Goal: Task Accomplishment & Management: Use online tool/utility

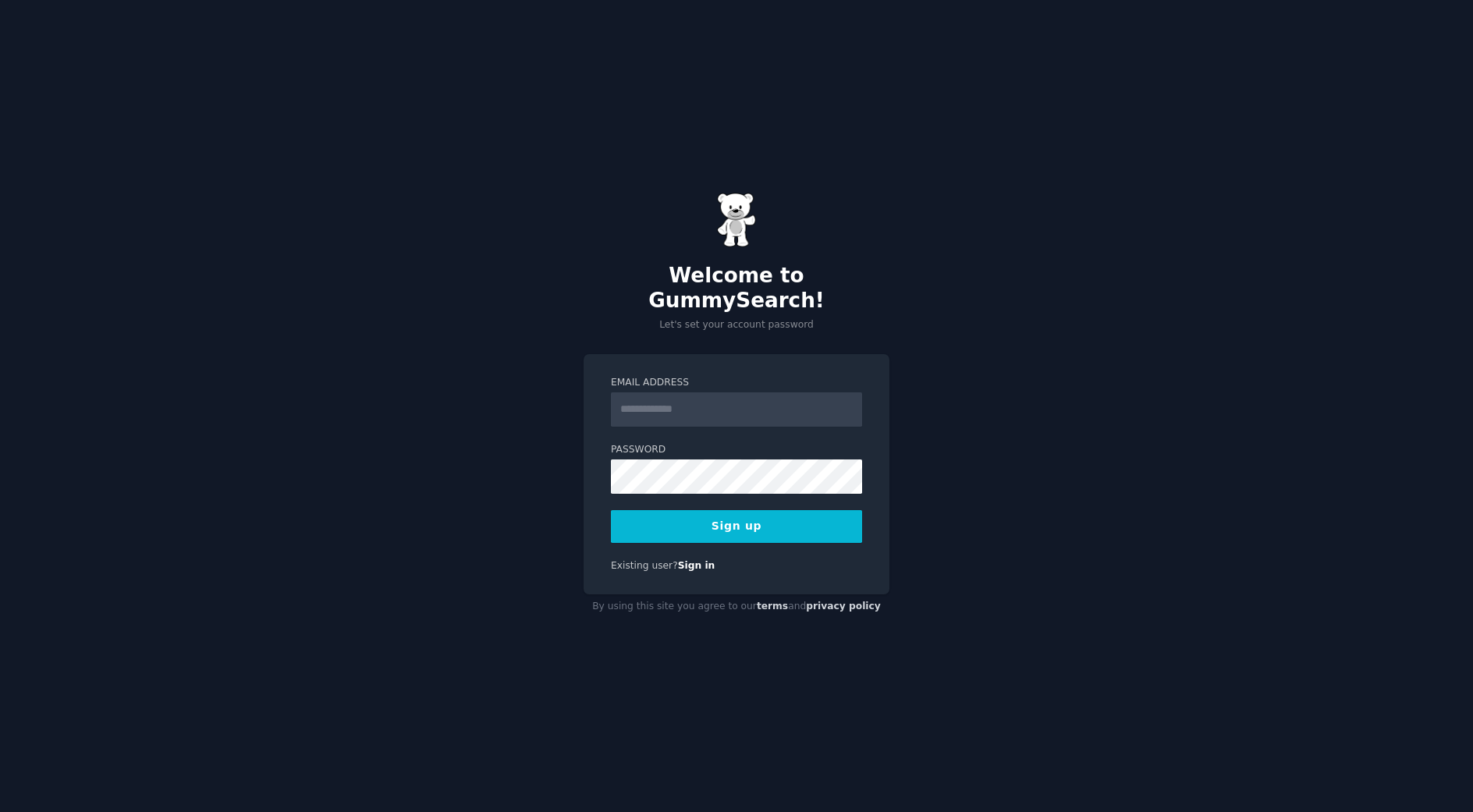
click at [684, 402] on input "Email Address" at bounding box center [736, 409] width 251 height 34
type input "**********"
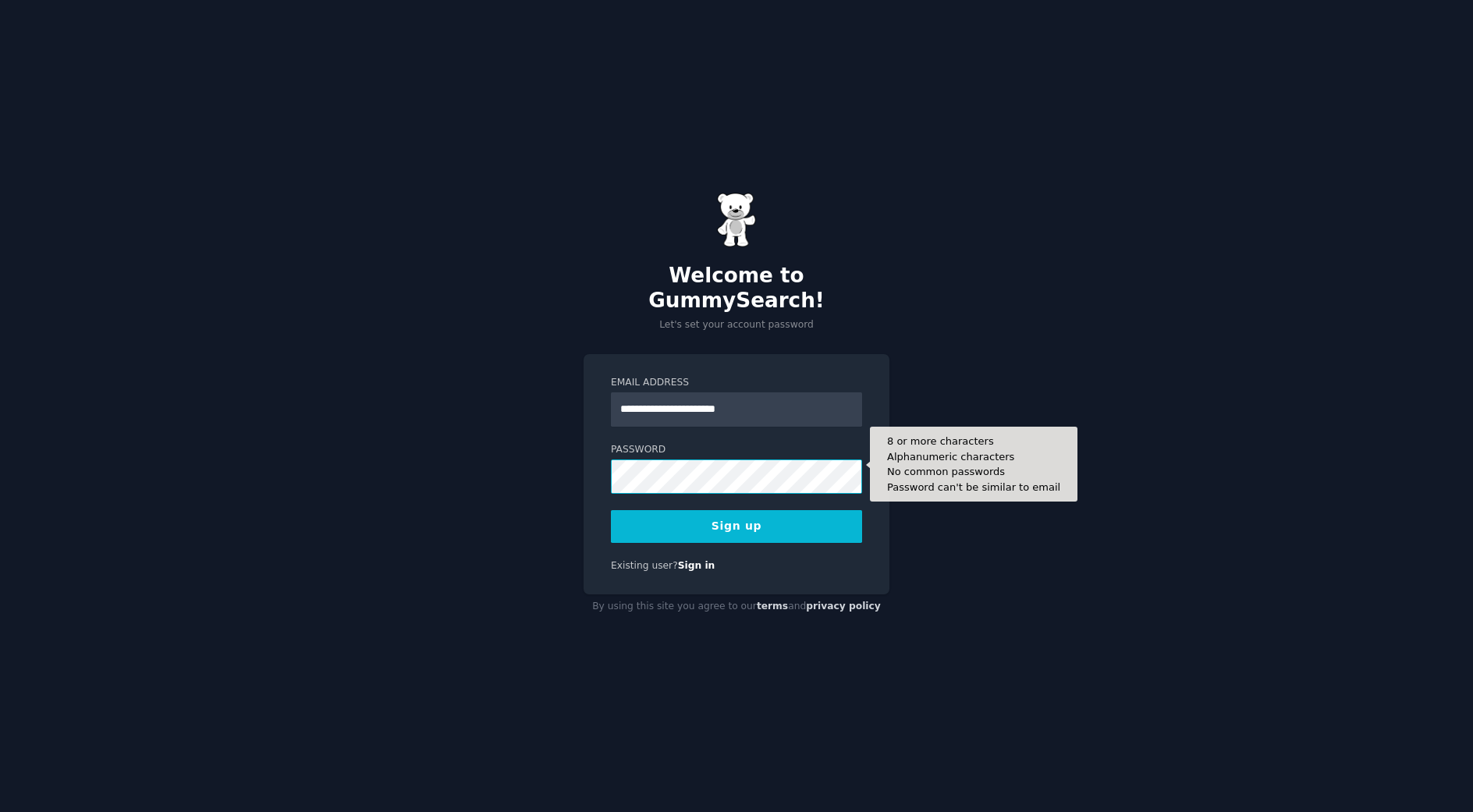
click at [611, 510] on button "Sign up" at bounding box center [736, 526] width 251 height 33
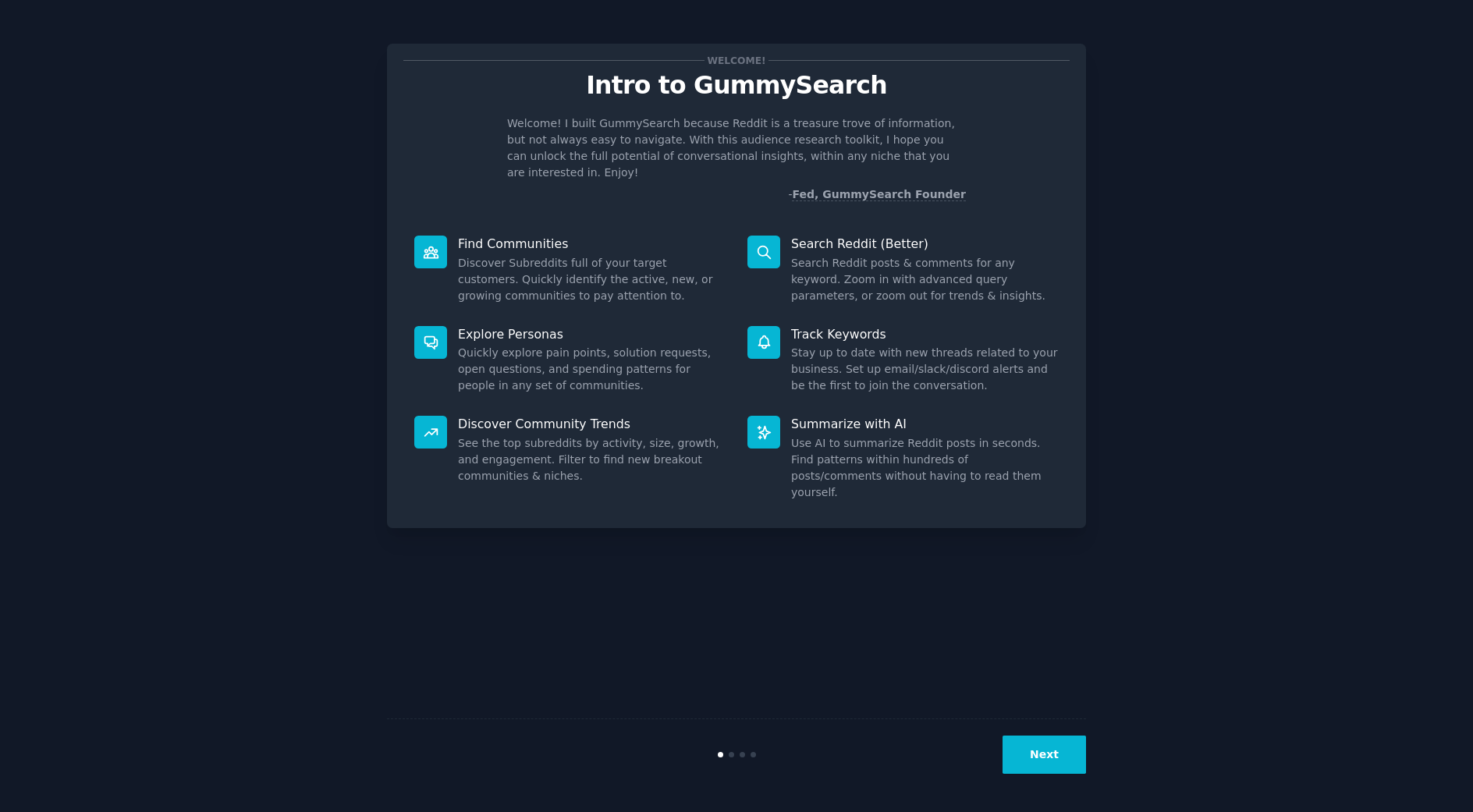
click at [1047, 748] on button "Next" at bounding box center [1044, 754] width 84 height 38
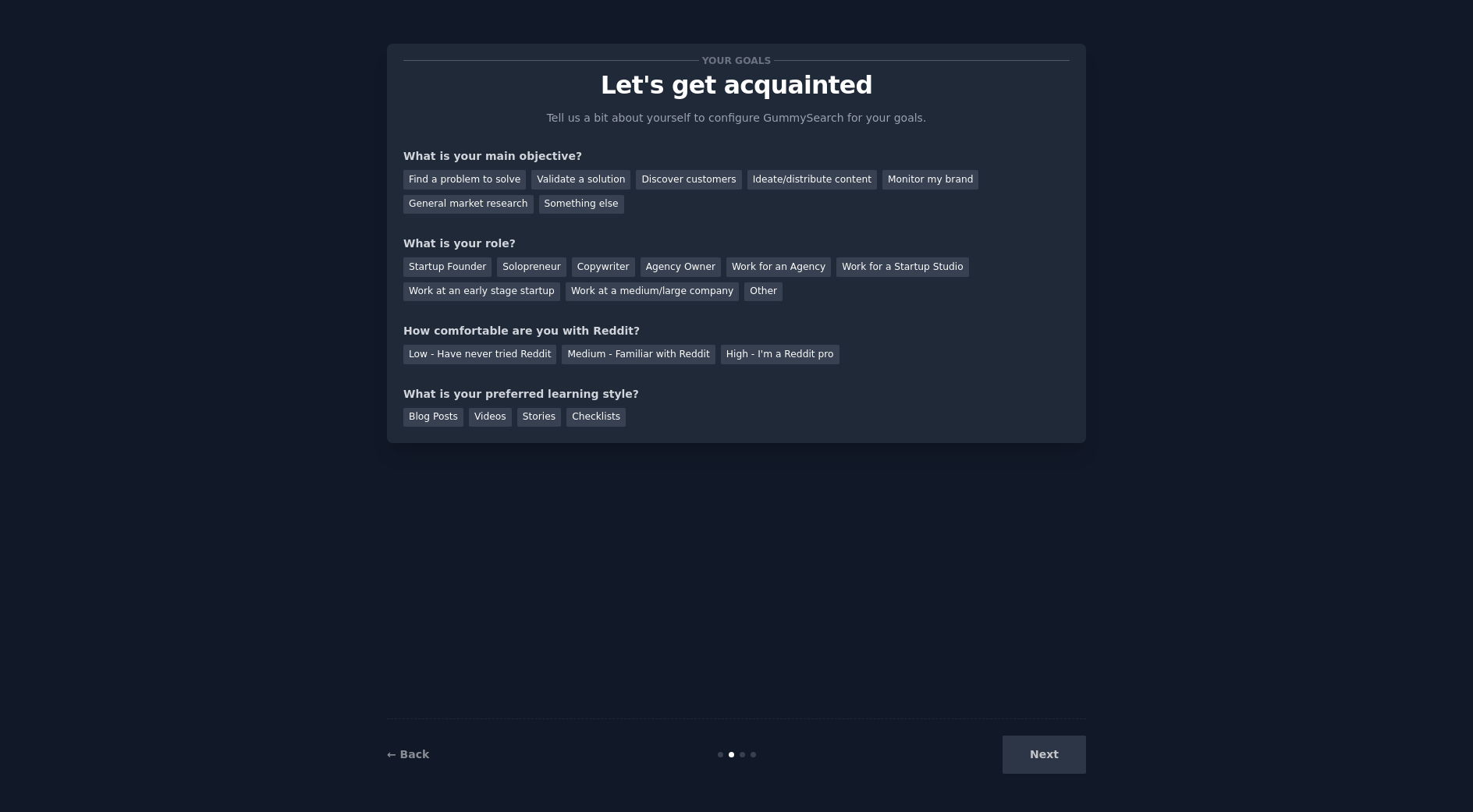
click at [1043, 758] on div "Next" at bounding box center [969, 754] width 234 height 38
click at [1040, 753] on div "Next" at bounding box center [969, 754] width 234 height 38
click at [789, 178] on div "Ideate/distribute content" at bounding box center [811, 180] width 129 height 20
click at [459, 264] on div "Startup Founder" at bounding box center [448, 267] width 88 height 20
click at [613, 359] on div "Medium - Familiar with Reddit" at bounding box center [638, 355] width 153 height 20
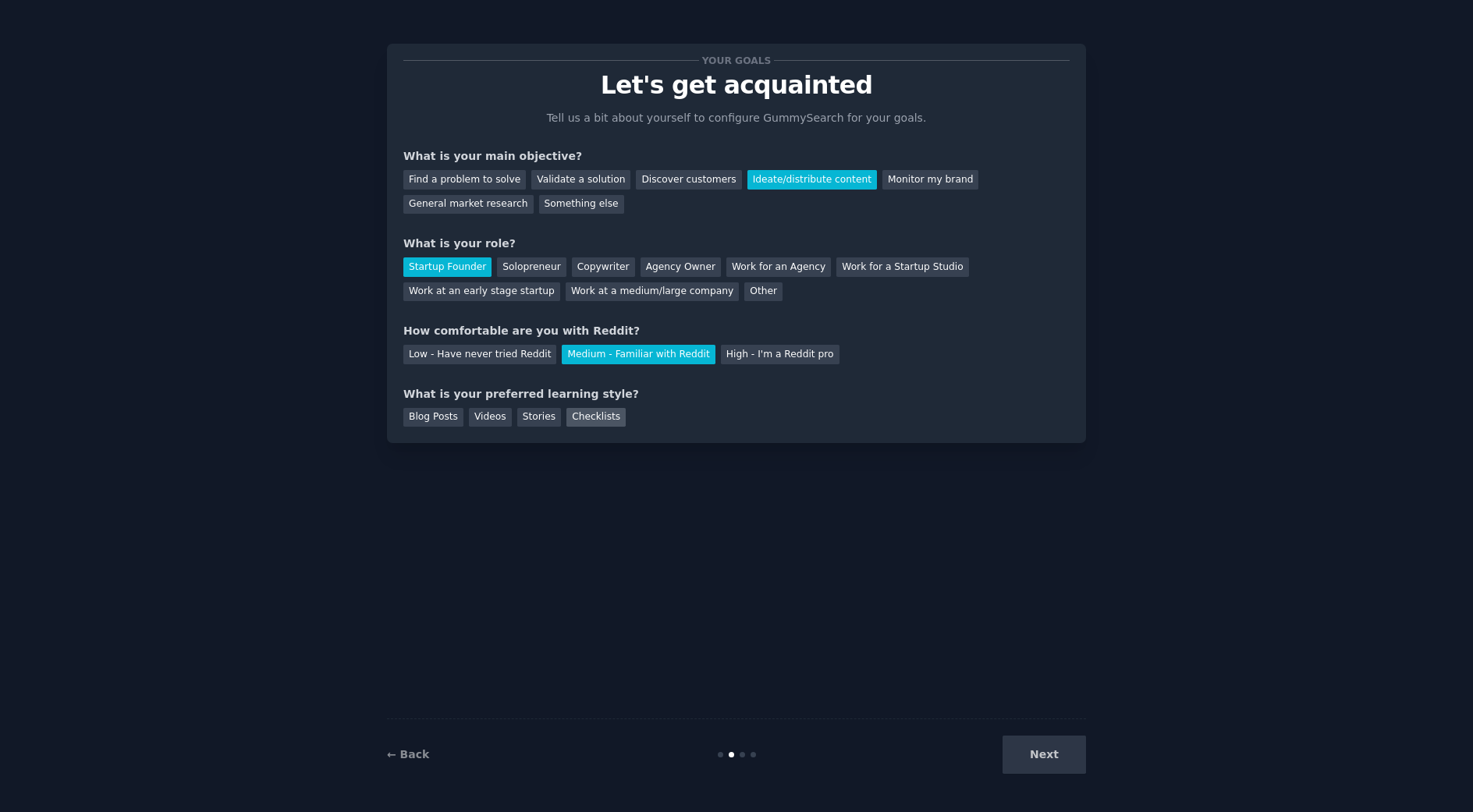
click at [591, 421] on div "Checklists" at bounding box center [596, 417] width 59 height 20
click at [1064, 758] on button "Next" at bounding box center [1044, 754] width 84 height 38
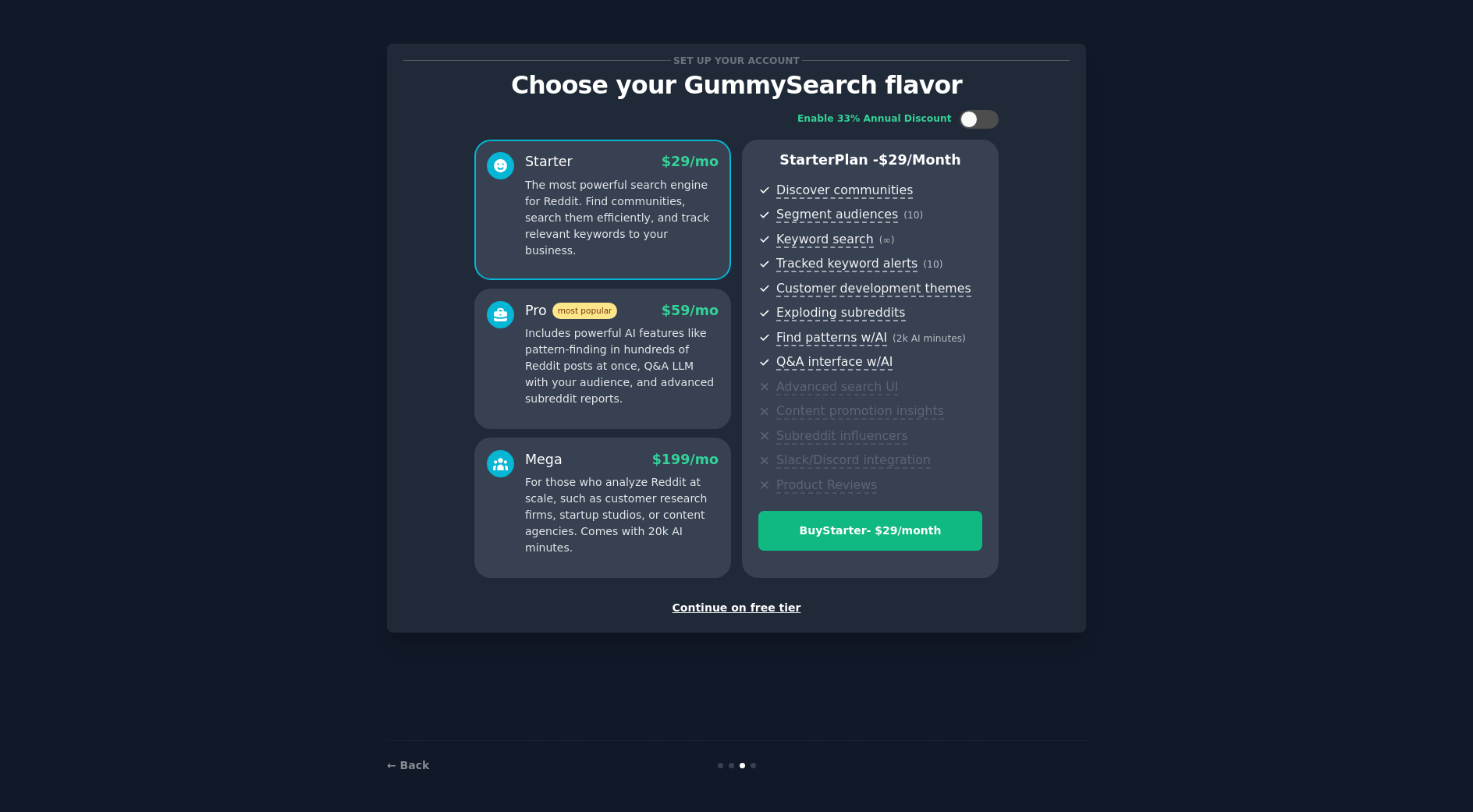
click at [762, 613] on div "Continue on free tier" at bounding box center [736, 608] width 667 height 16
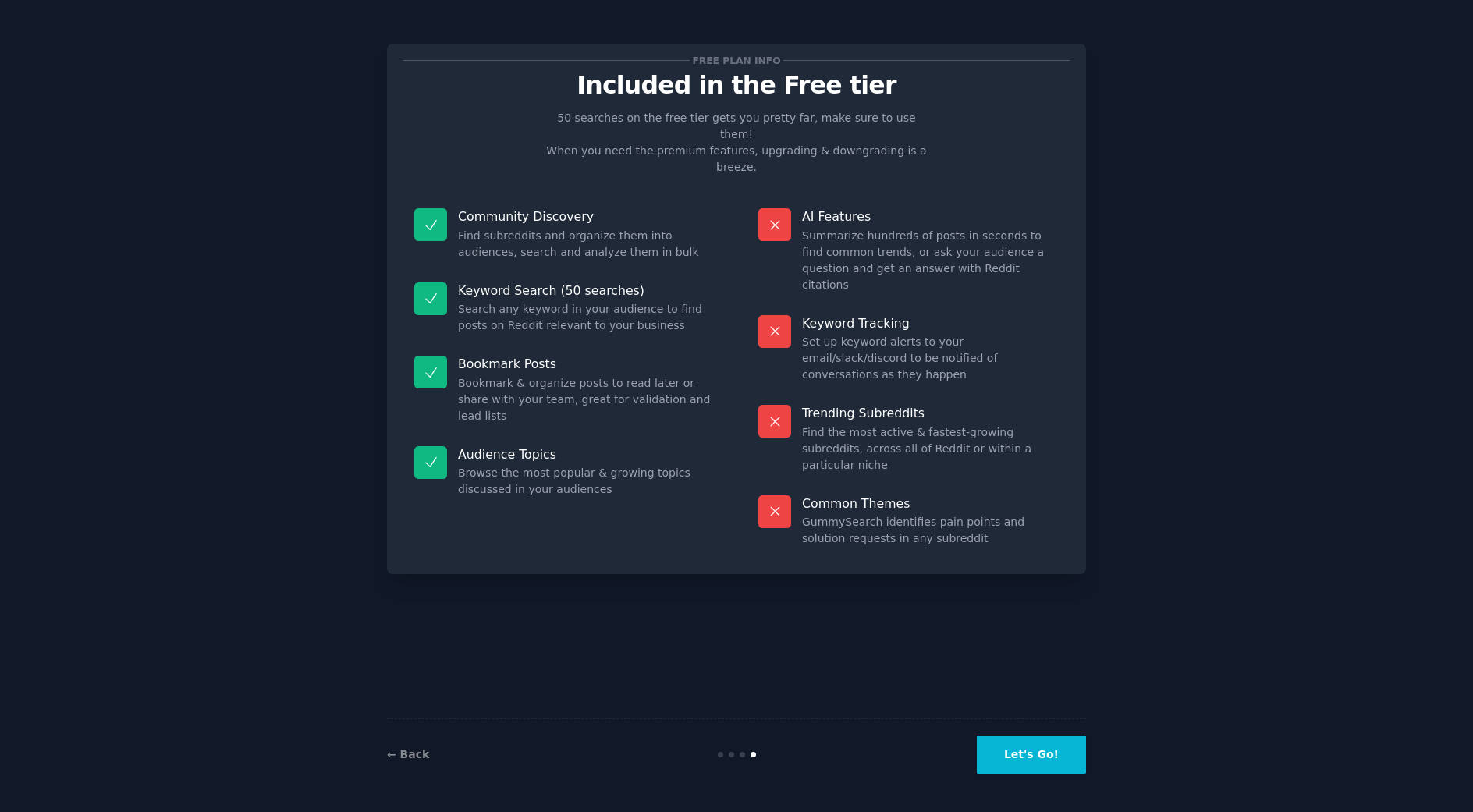
click at [1027, 757] on button "Let's Go!" at bounding box center [1031, 754] width 109 height 38
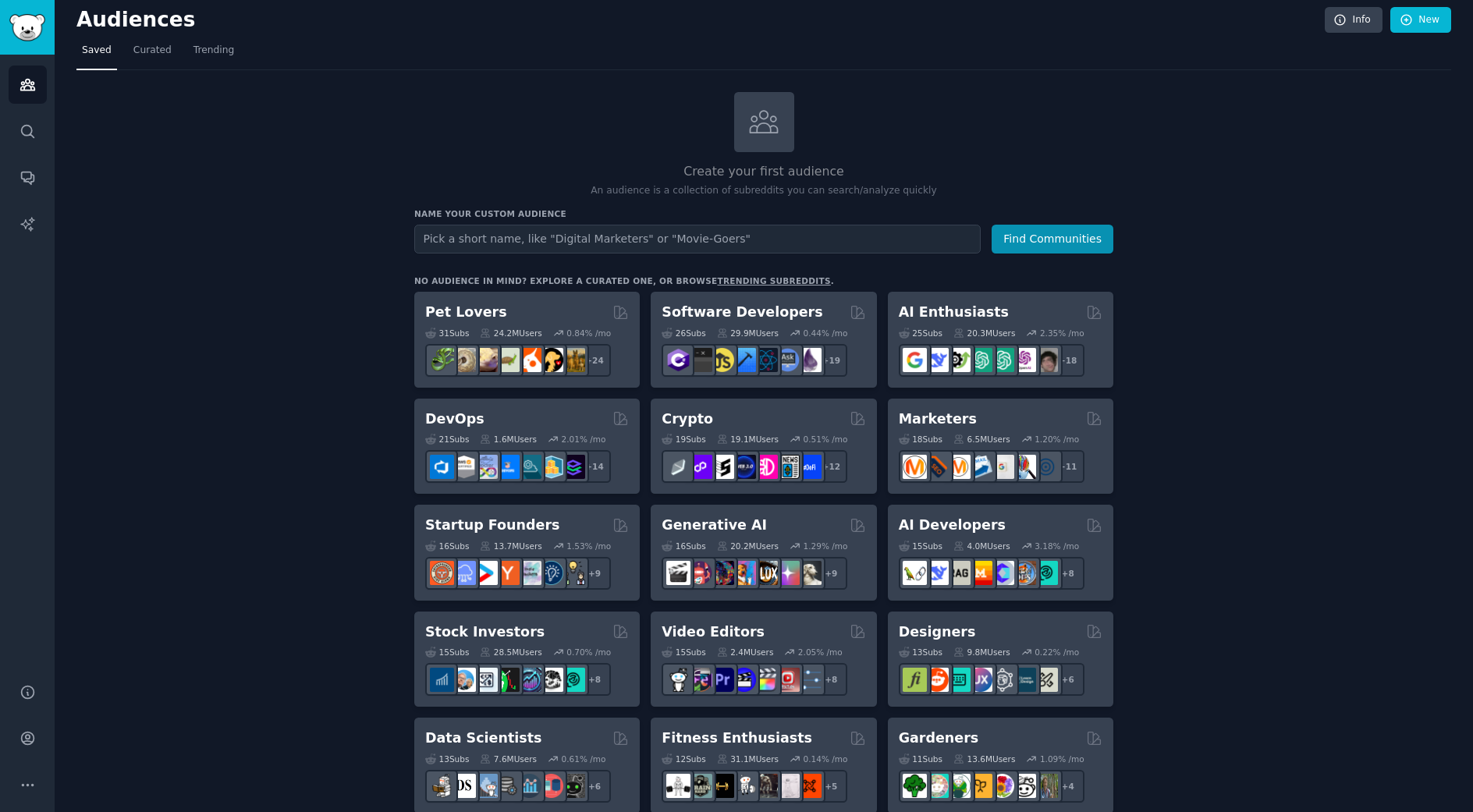
click at [735, 232] on input "text" at bounding box center [697, 238] width 566 height 28
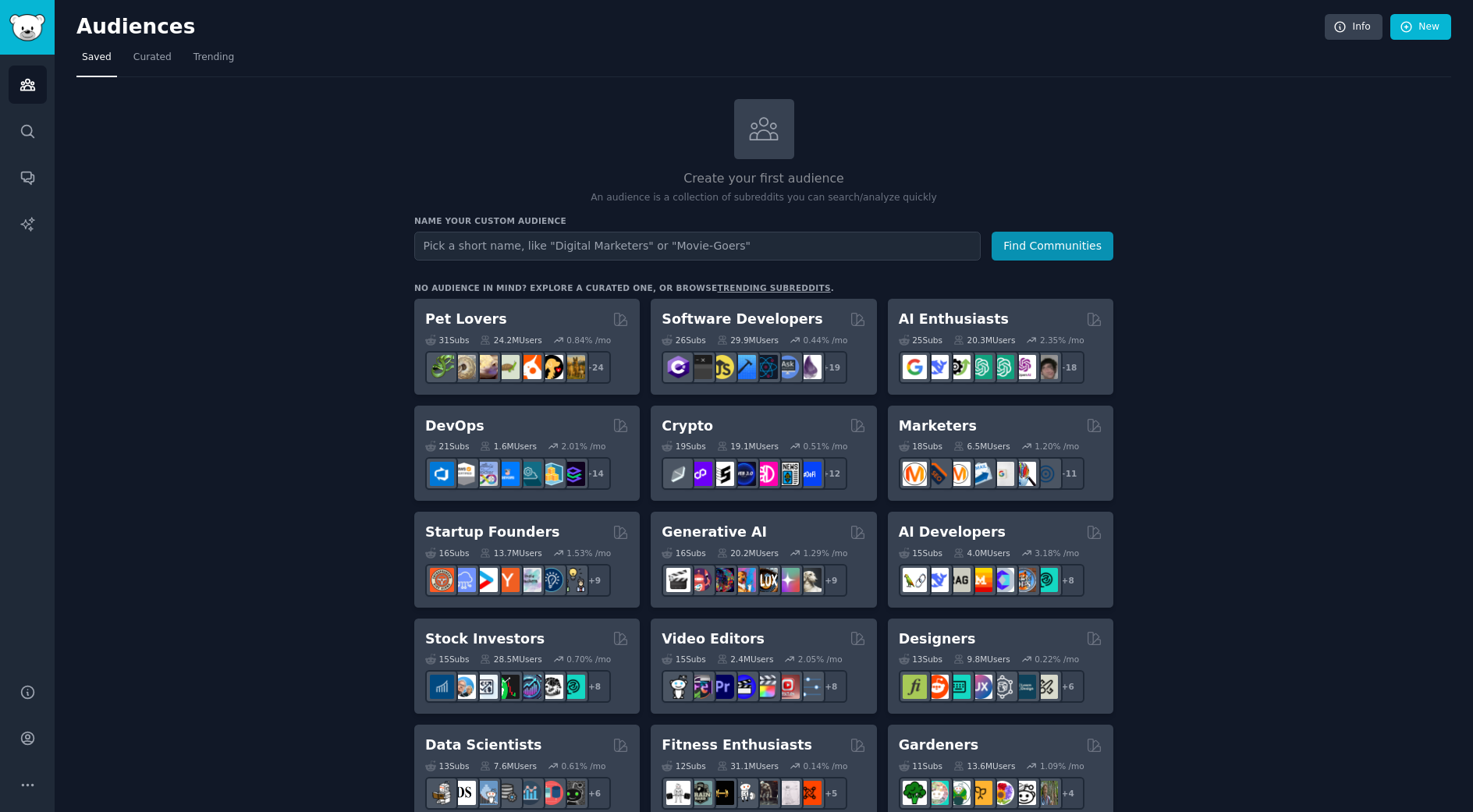
scroll to position [2, 0]
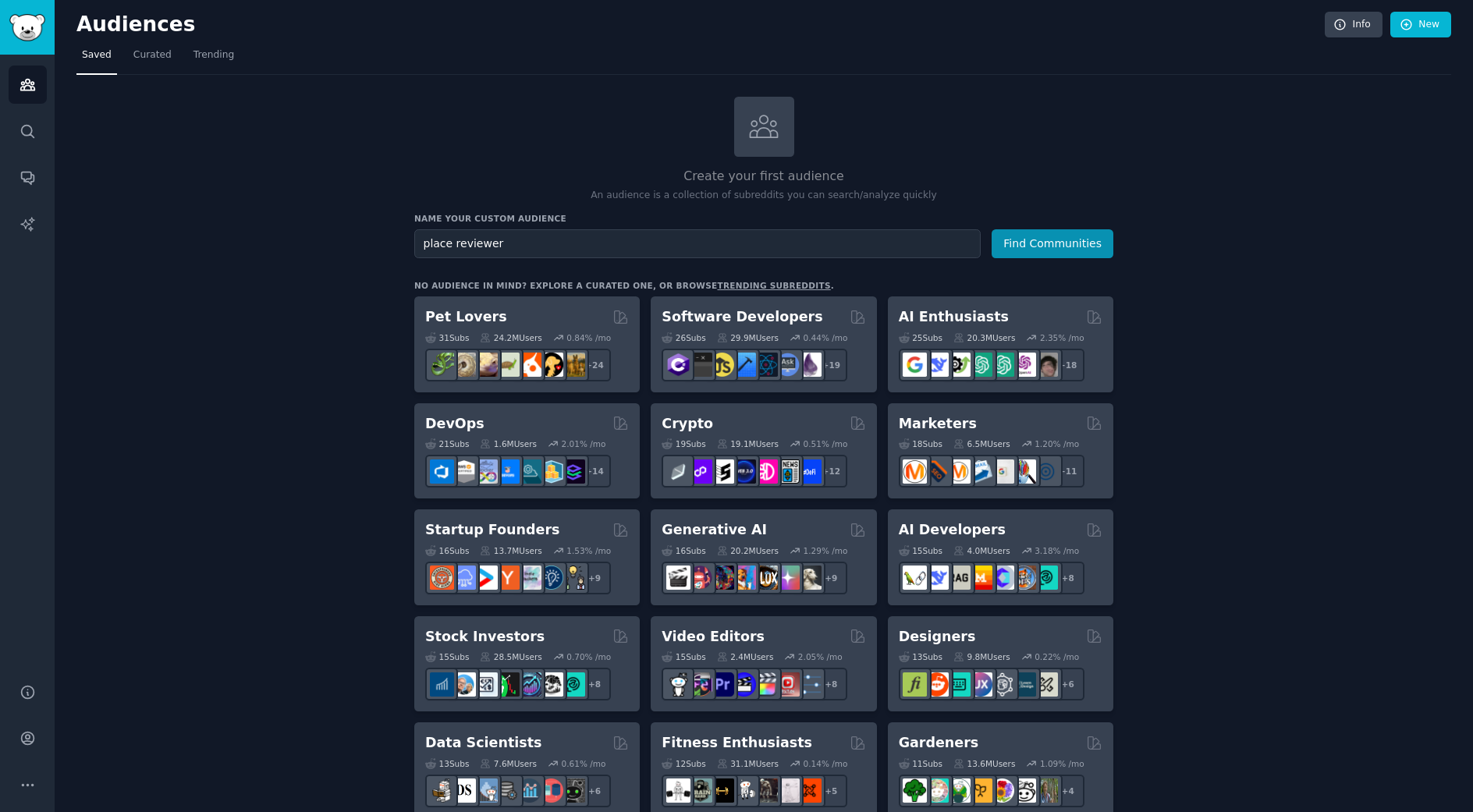
type input "place reviewer"
click at [991, 229] on button "Find Communities" at bounding box center [1052, 243] width 122 height 28
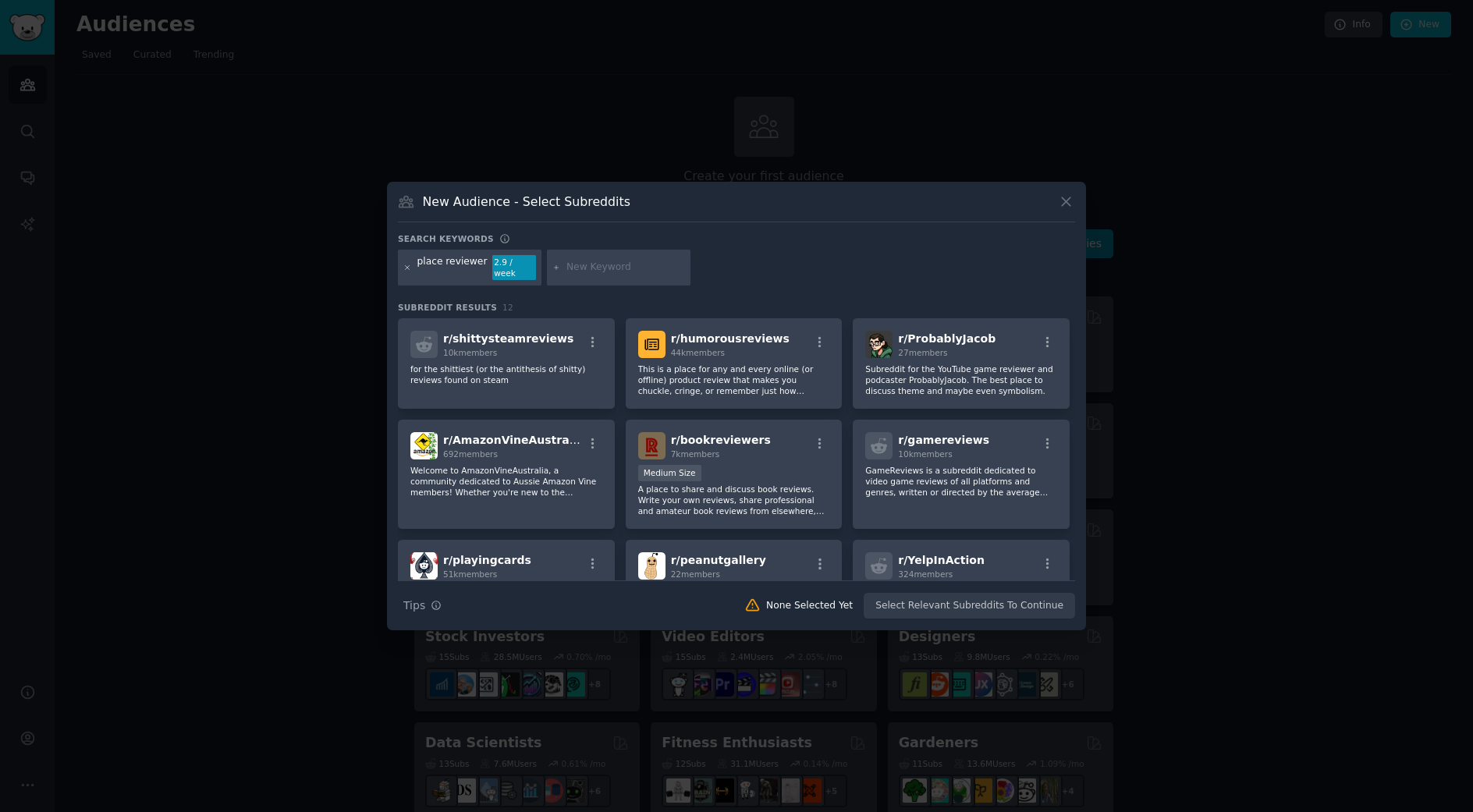
click at [408, 270] on icon at bounding box center [408, 268] width 9 height 9
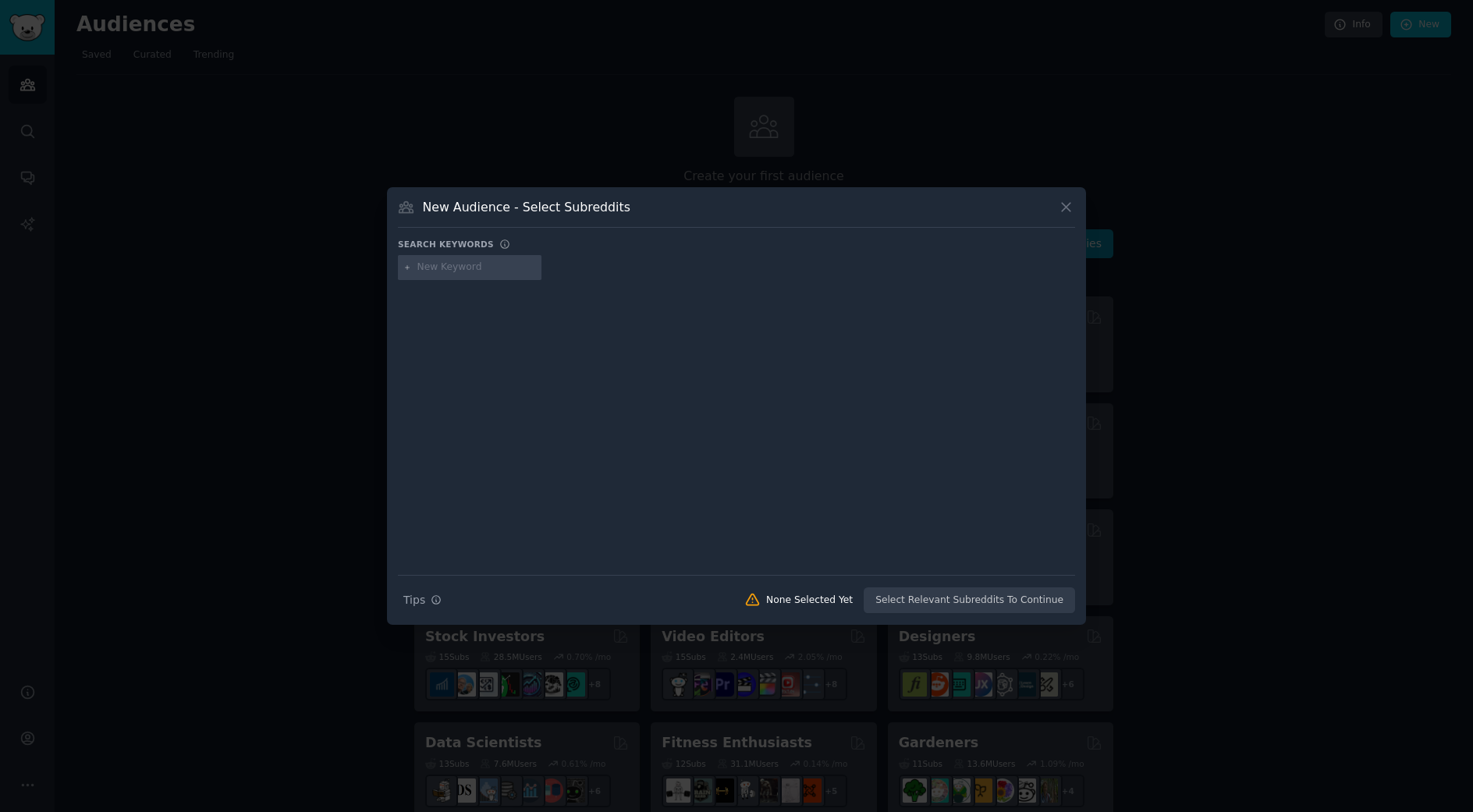
click at [448, 271] on input "text" at bounding box center [477, 267] width 119 height 14
type input "coffee shop reviews"
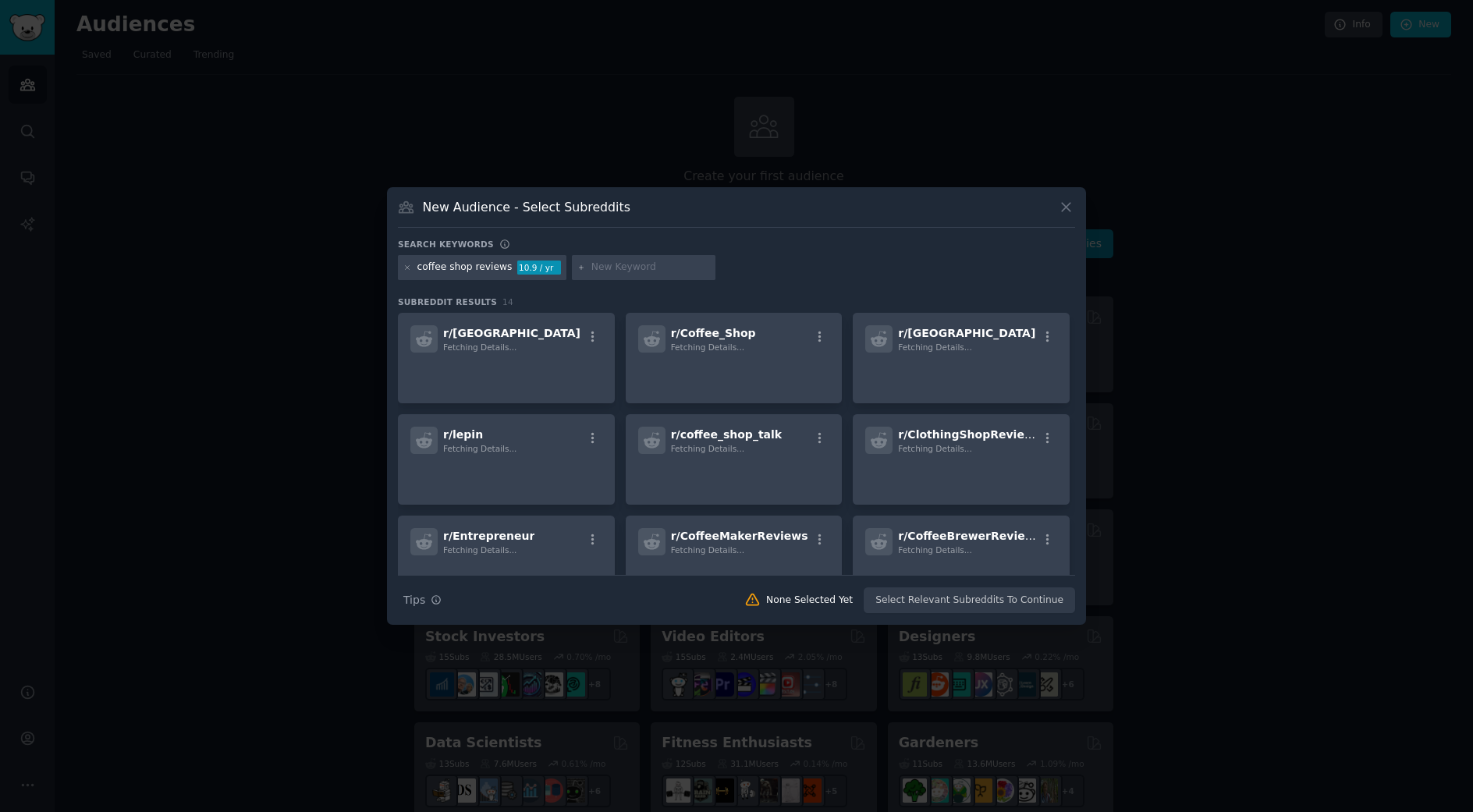
click at [612, 271] on input "text" at bounding box center [651, 267] width 119 height 14
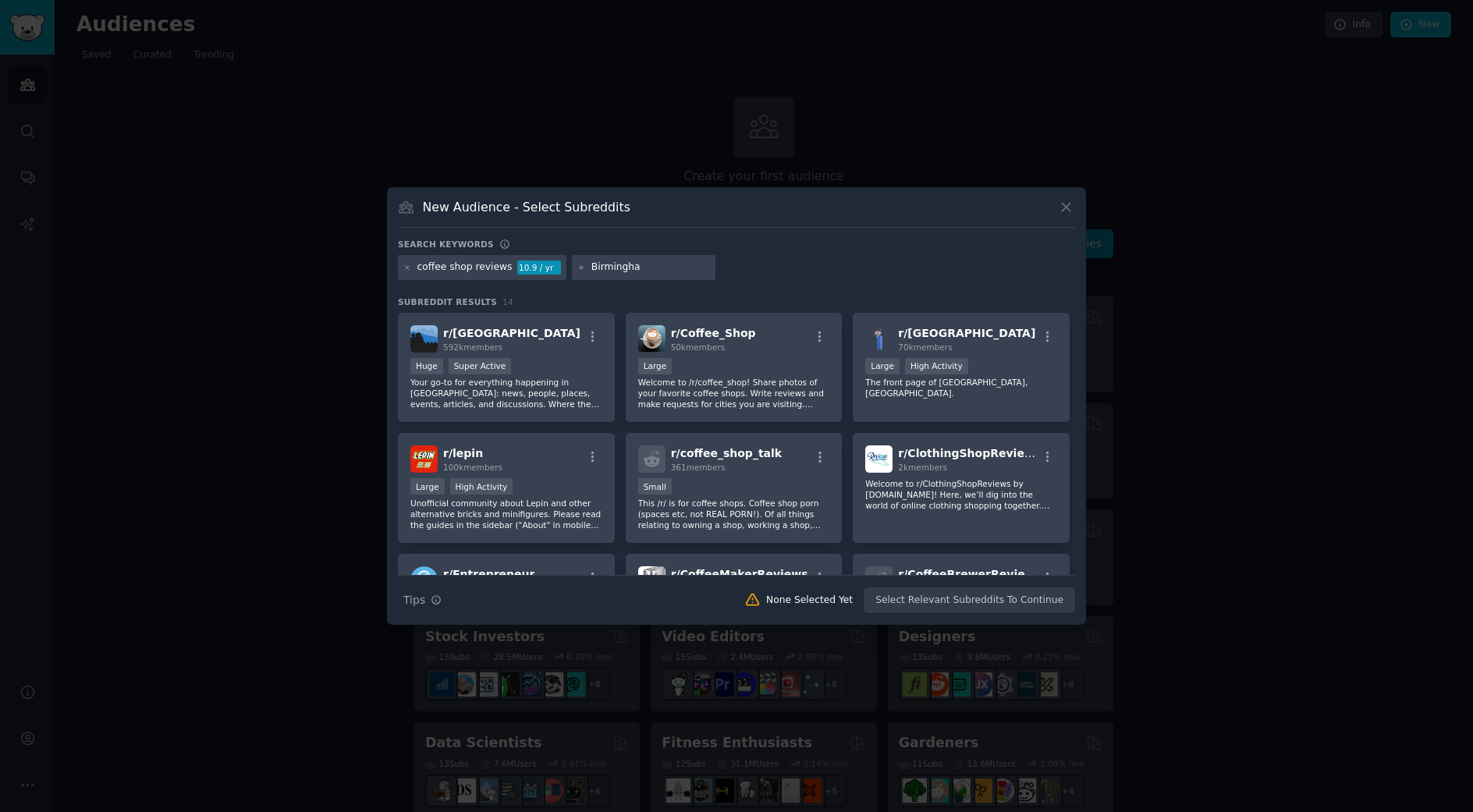
type input "Birmingham"
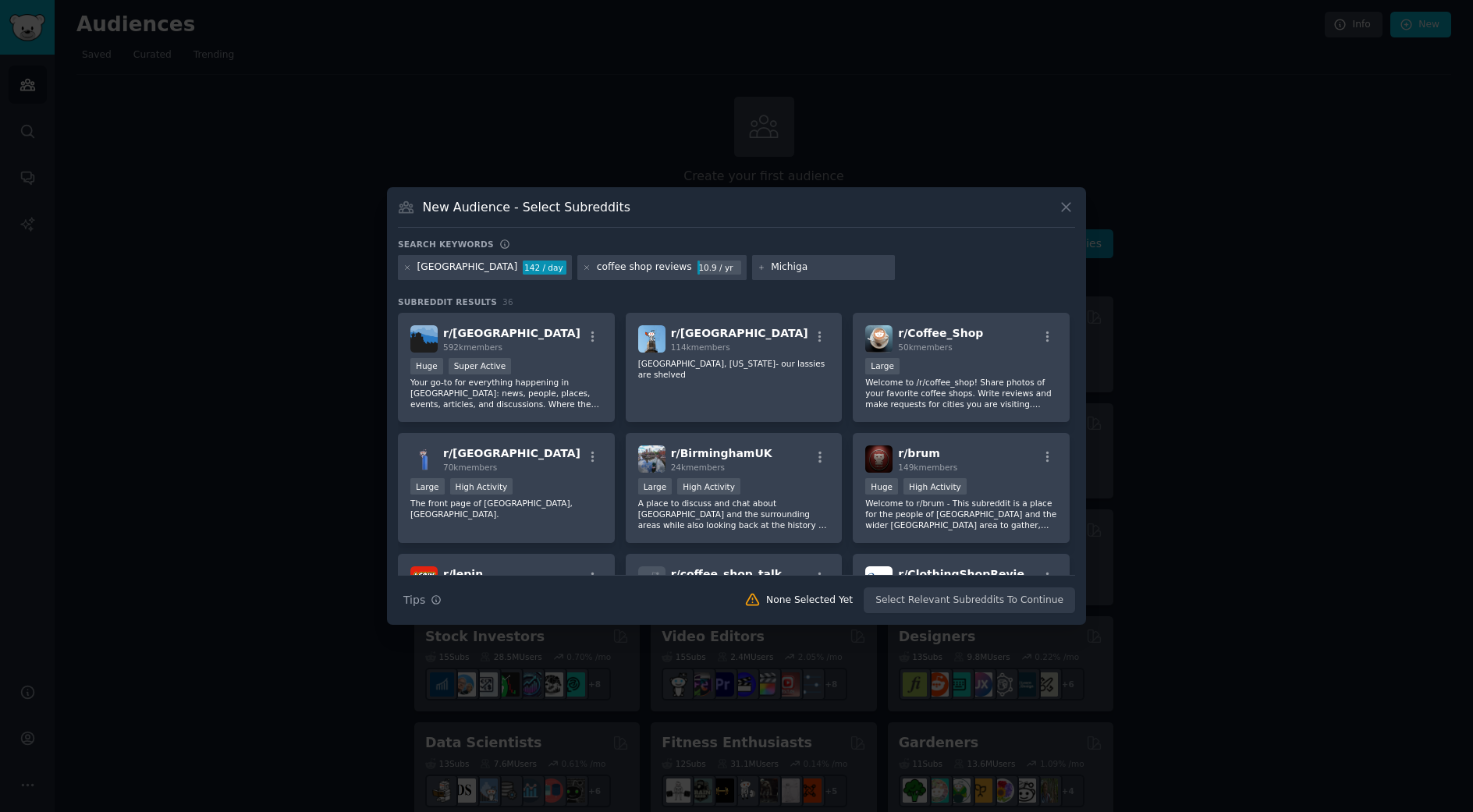
type input "Michigan"
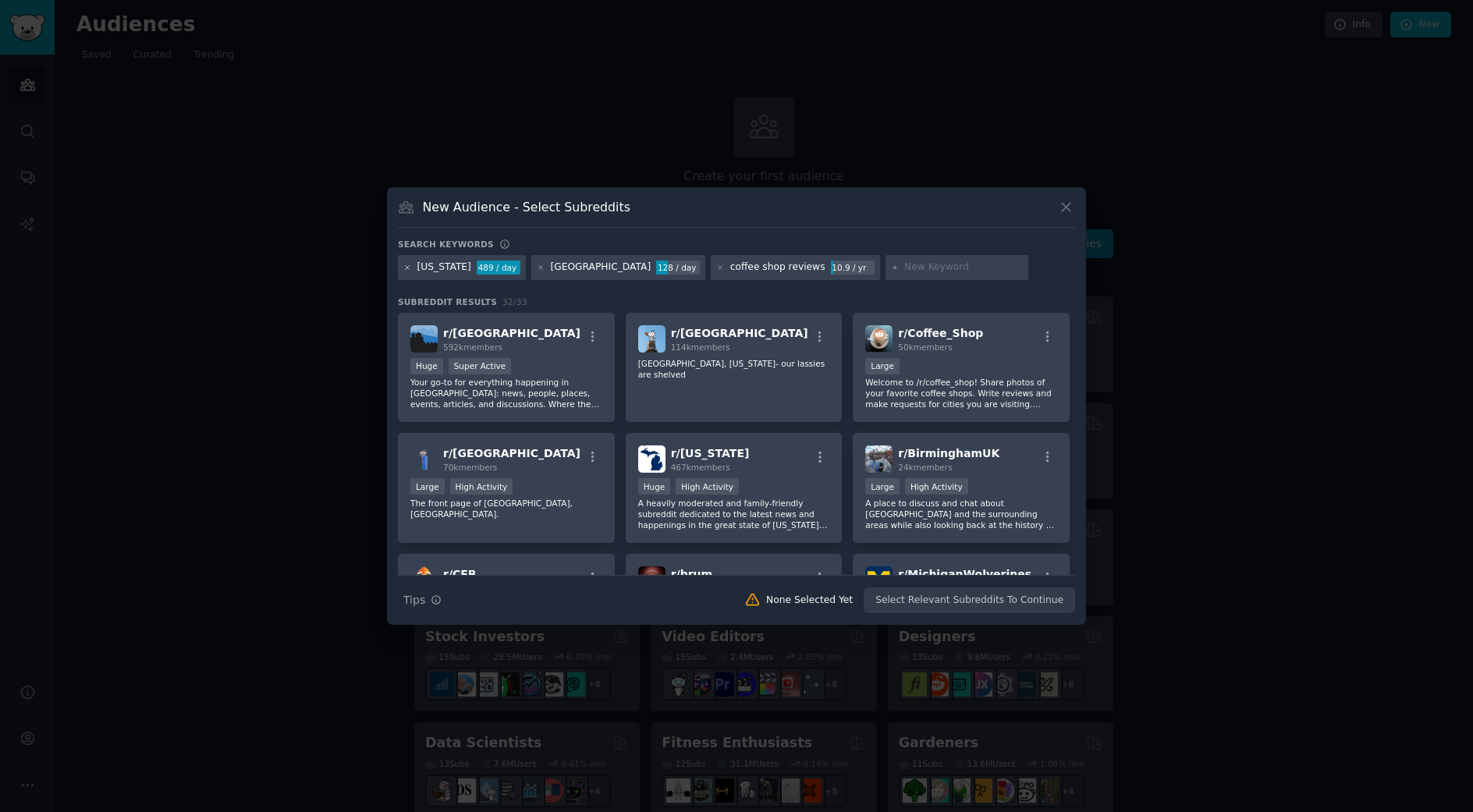
click at [408, 269] on icon at bounding box center [408, 268] width 9 height 9
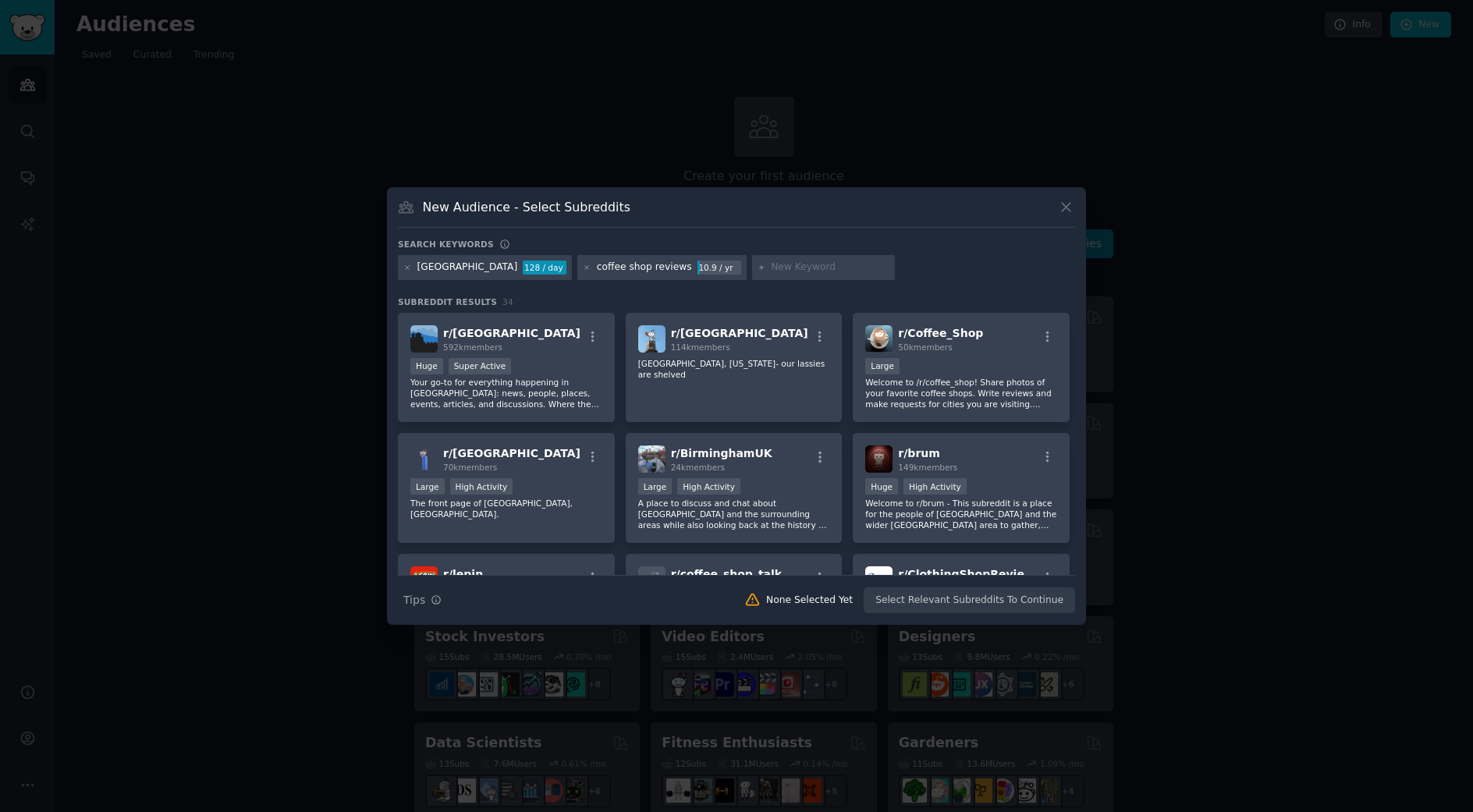
click at [455, 271] on div "Birmingham" at bounding box center [468, 267] width 101 height 14
click at [404, 271] on icon at bounding box center [408, 268] width 9 height 9
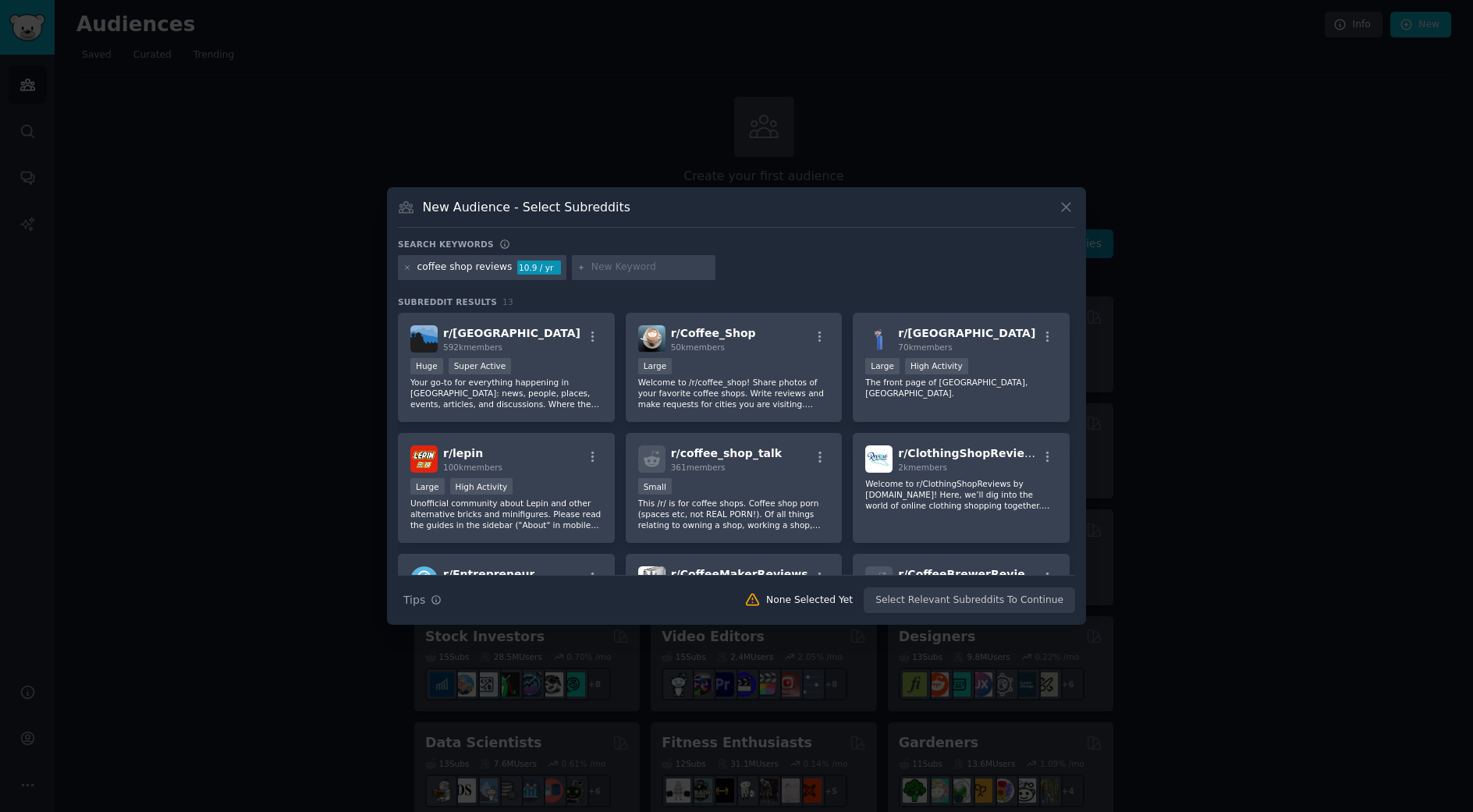
click at [610, 272] on input "text" at bounding box center [651, 267] width 119 height 14
type input "Birmingham, Michigan"
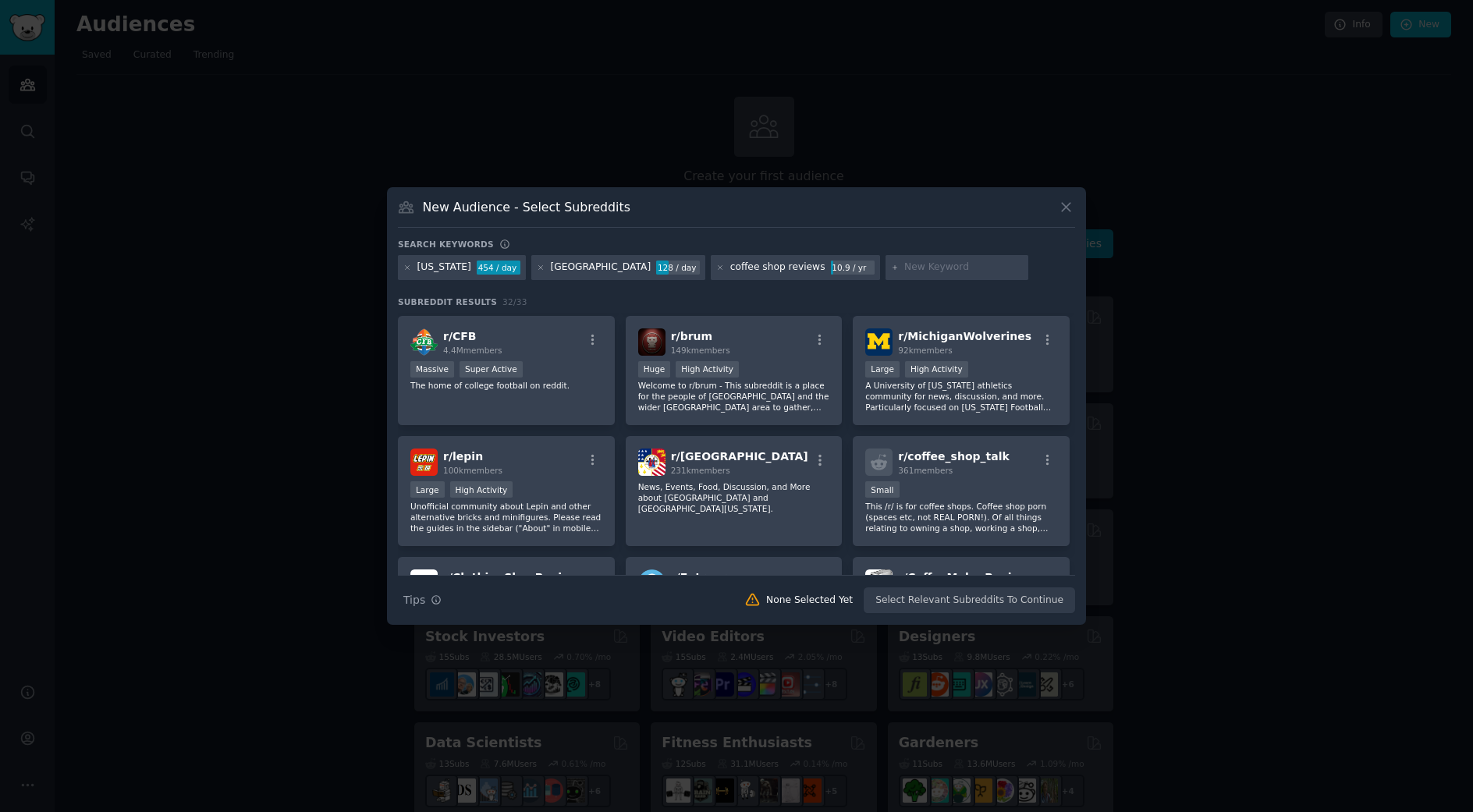
scroll to position [239, 0]
click at [752, 488] on p "News, Events, Food, Discussion, and More about Detroit and Southeast Michigan." at bounding box center [734, 496] width 192 height 33
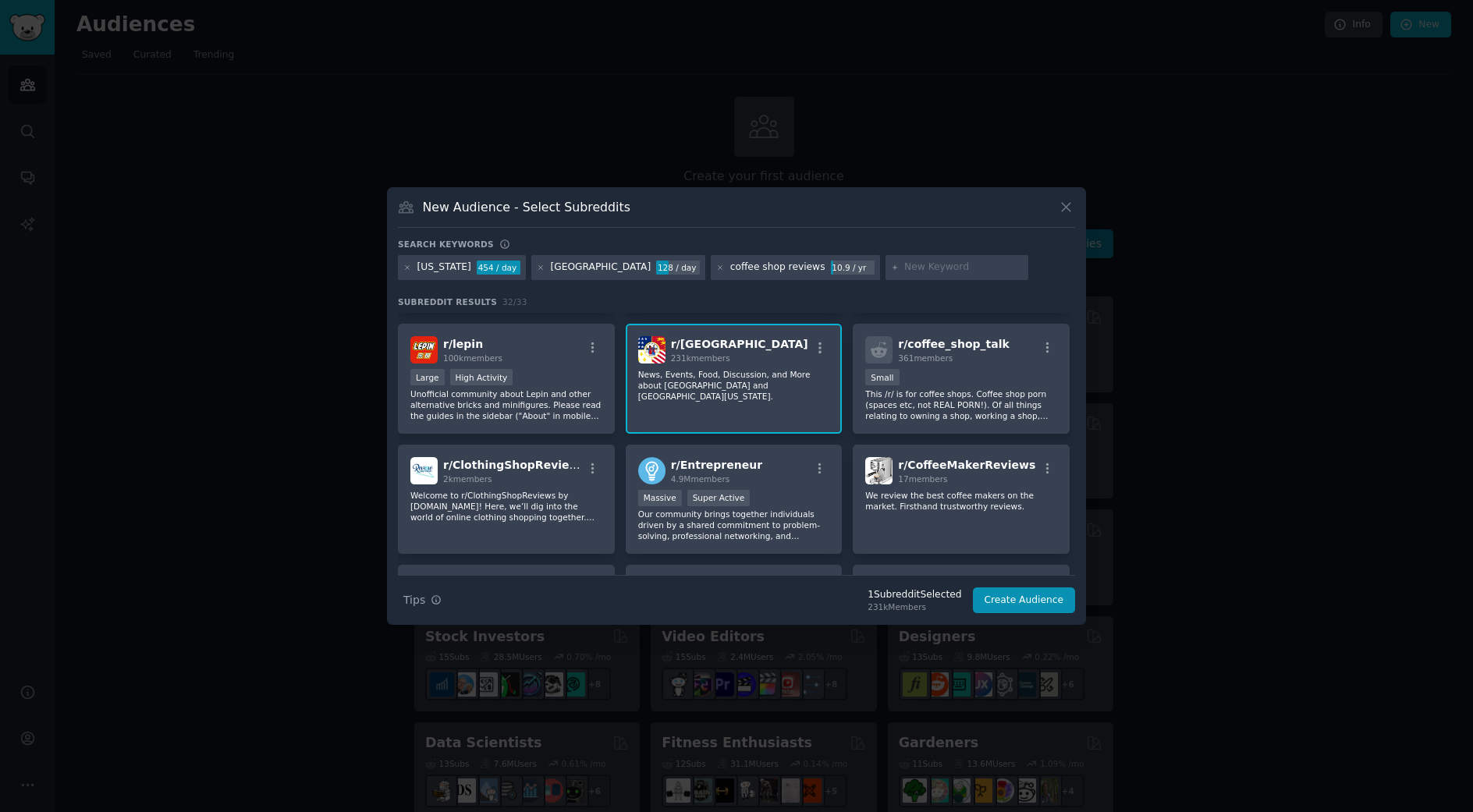
scroll to position [358, 0]
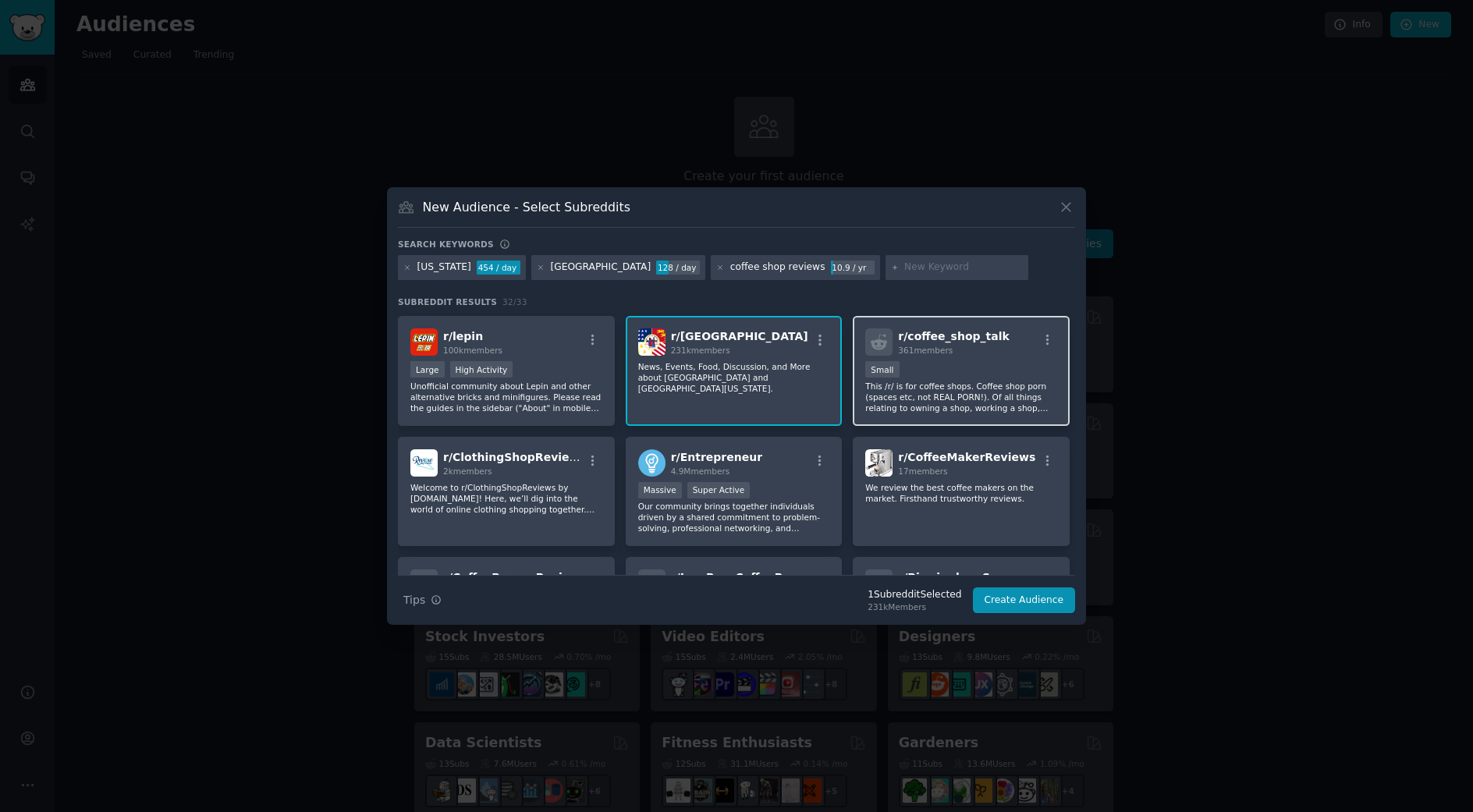
click at [930, 394] on p "This /r/ is for coffee shops. Coffee shop porn (spaces etc, not REAL PORN!). Of…" at bounding box center [961, 397] width 192 height 33
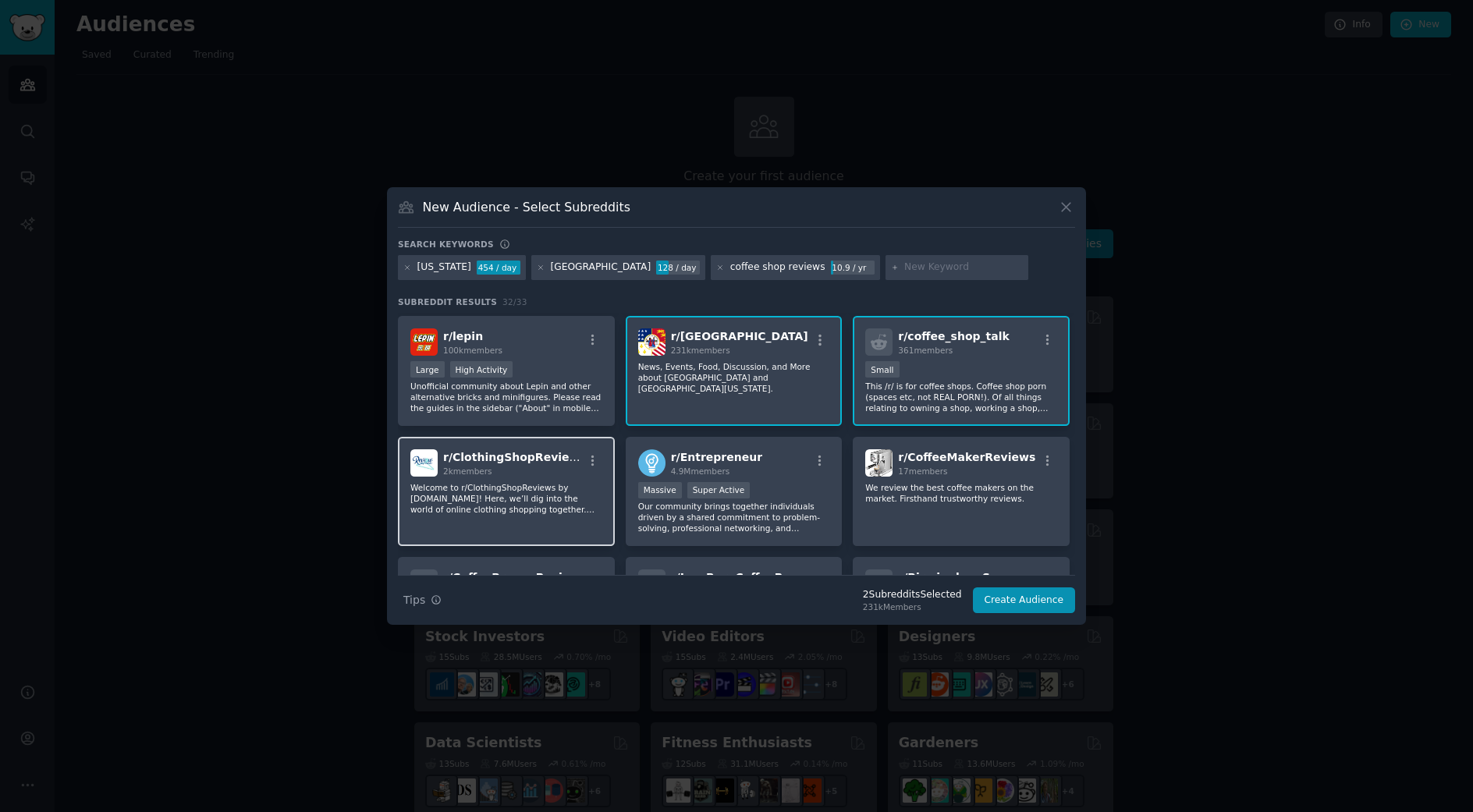
click at [541, 473] on div "2k members" at bounding box center [513, 470] width 140 height 11
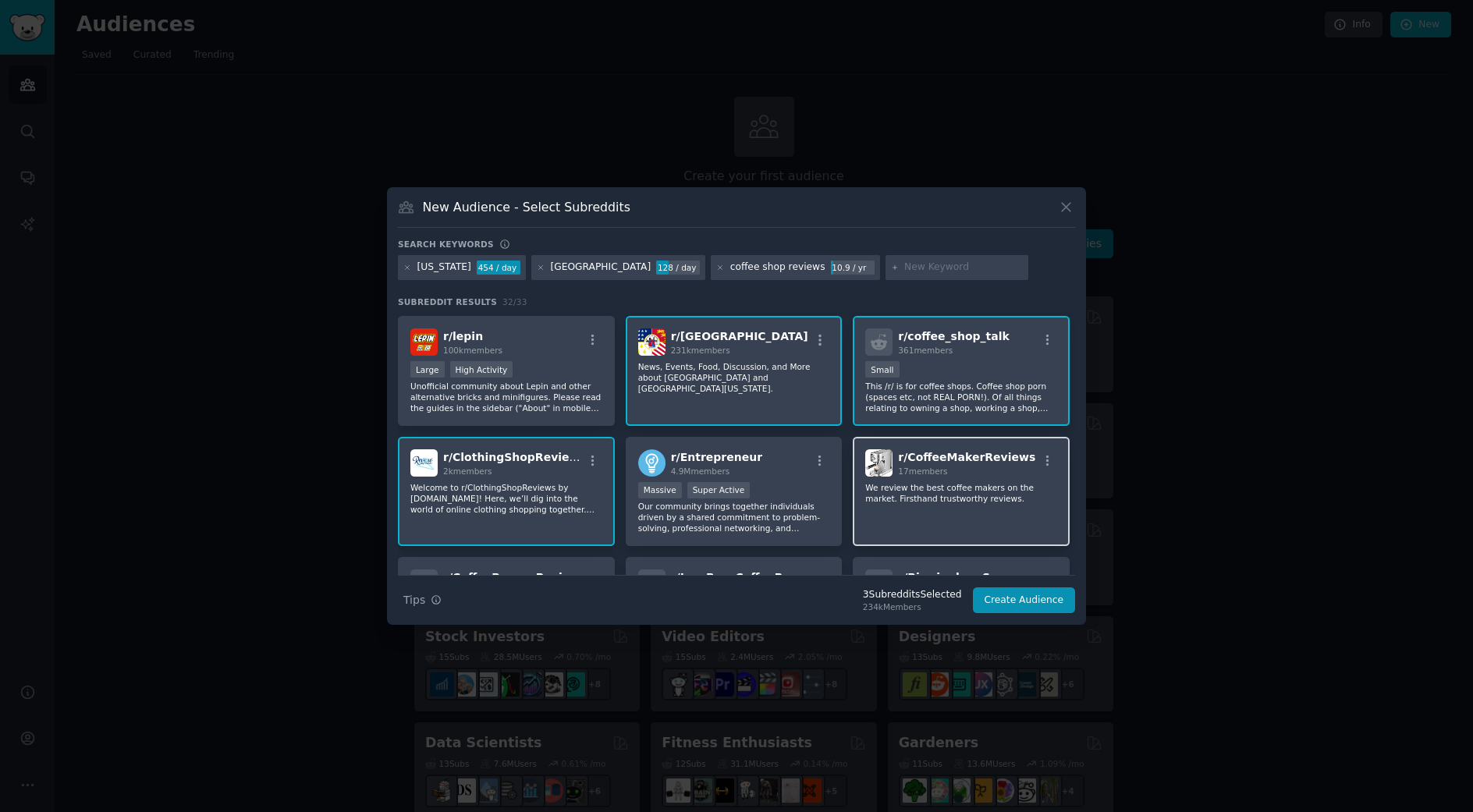
click at [959, 487] on p "We review the best coffee makers on the market. Firsthand trustworthy reviews." at bounding box center [961, 492] width 192 height 22
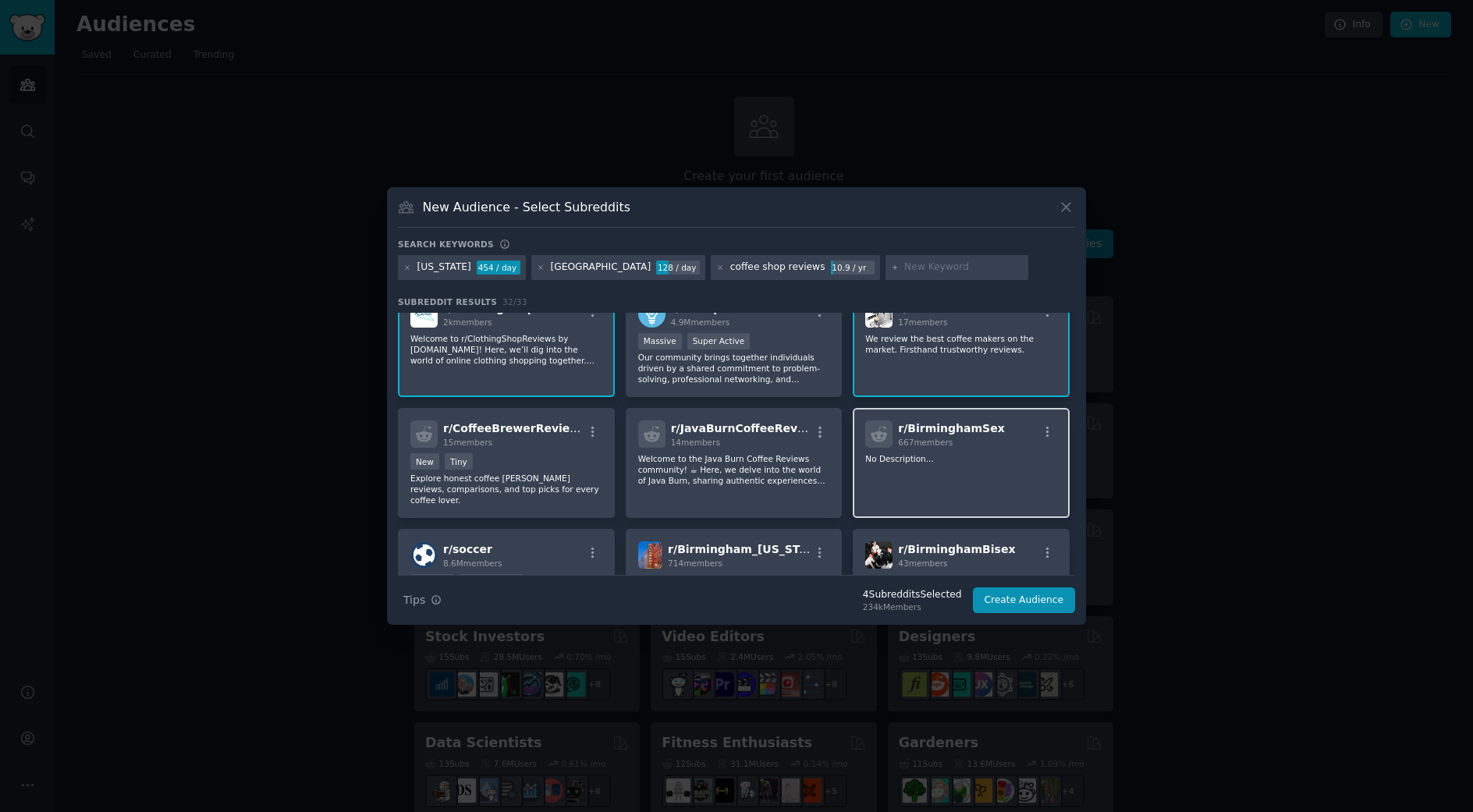
scroll to position [513, 0]
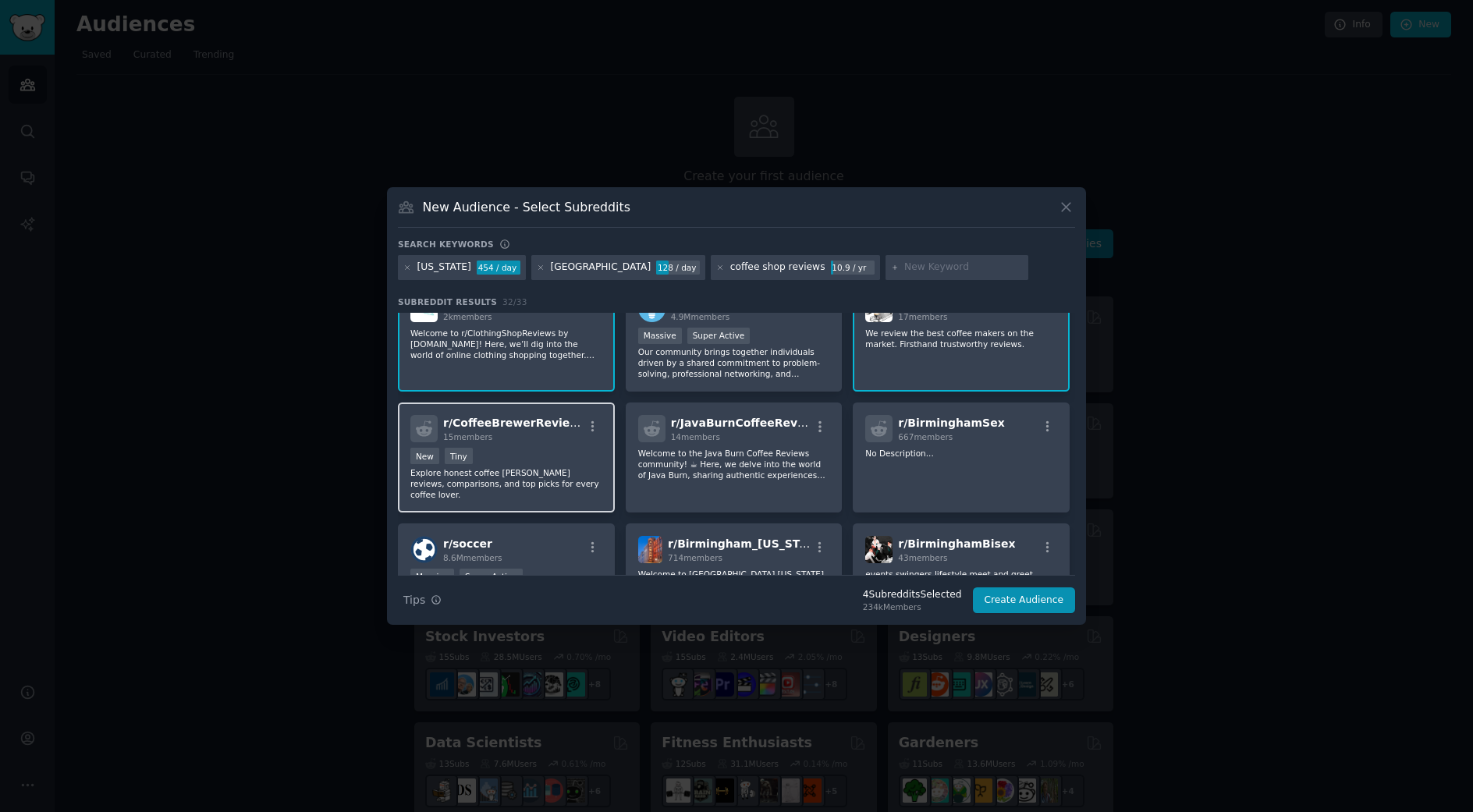
click at [526, 474] on p "Explore honest coffee brewer reviews, comparisons, and top picks for every coff…" at bounding box center [506, 483] width 192 height 33
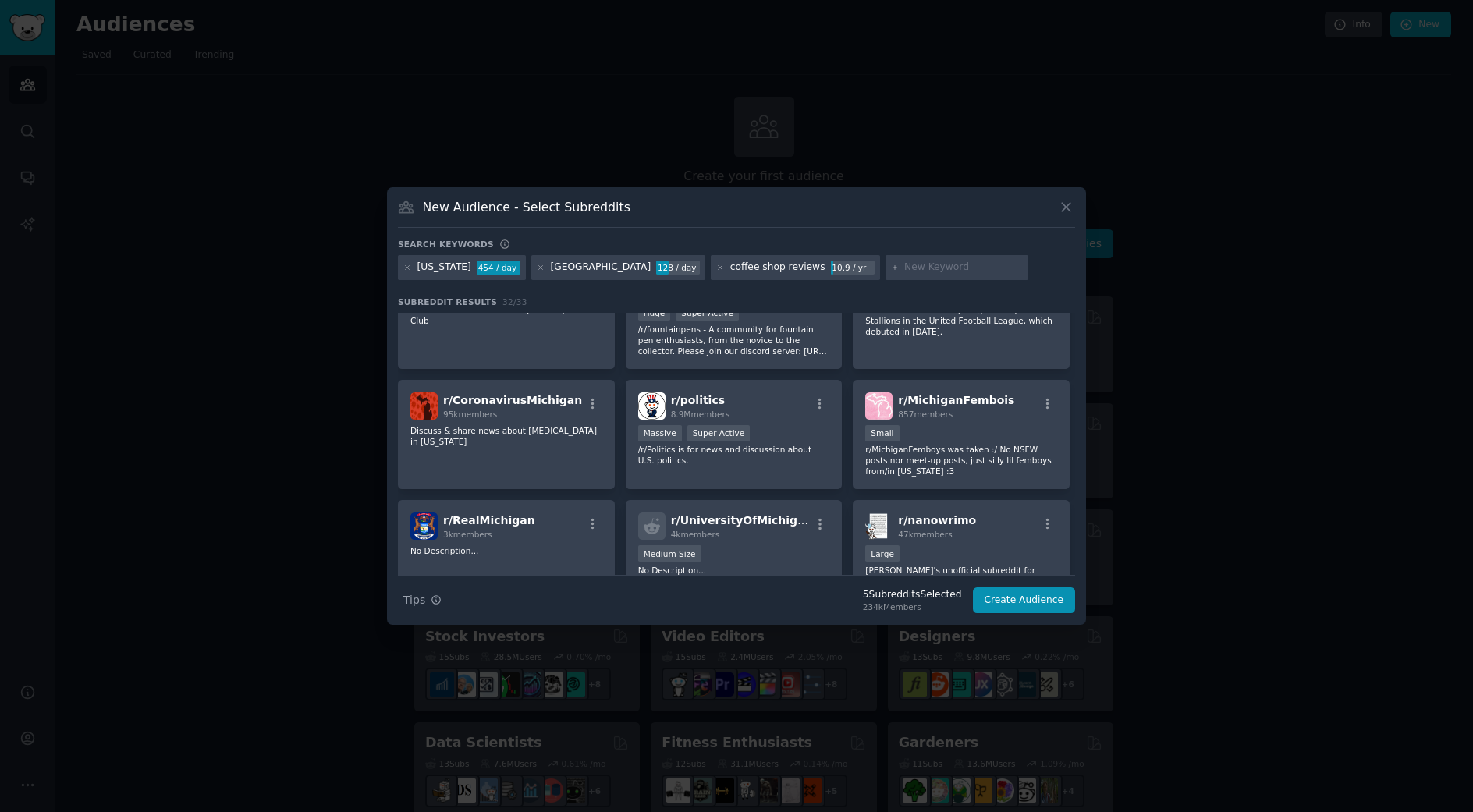
scroll to position [890, 0]
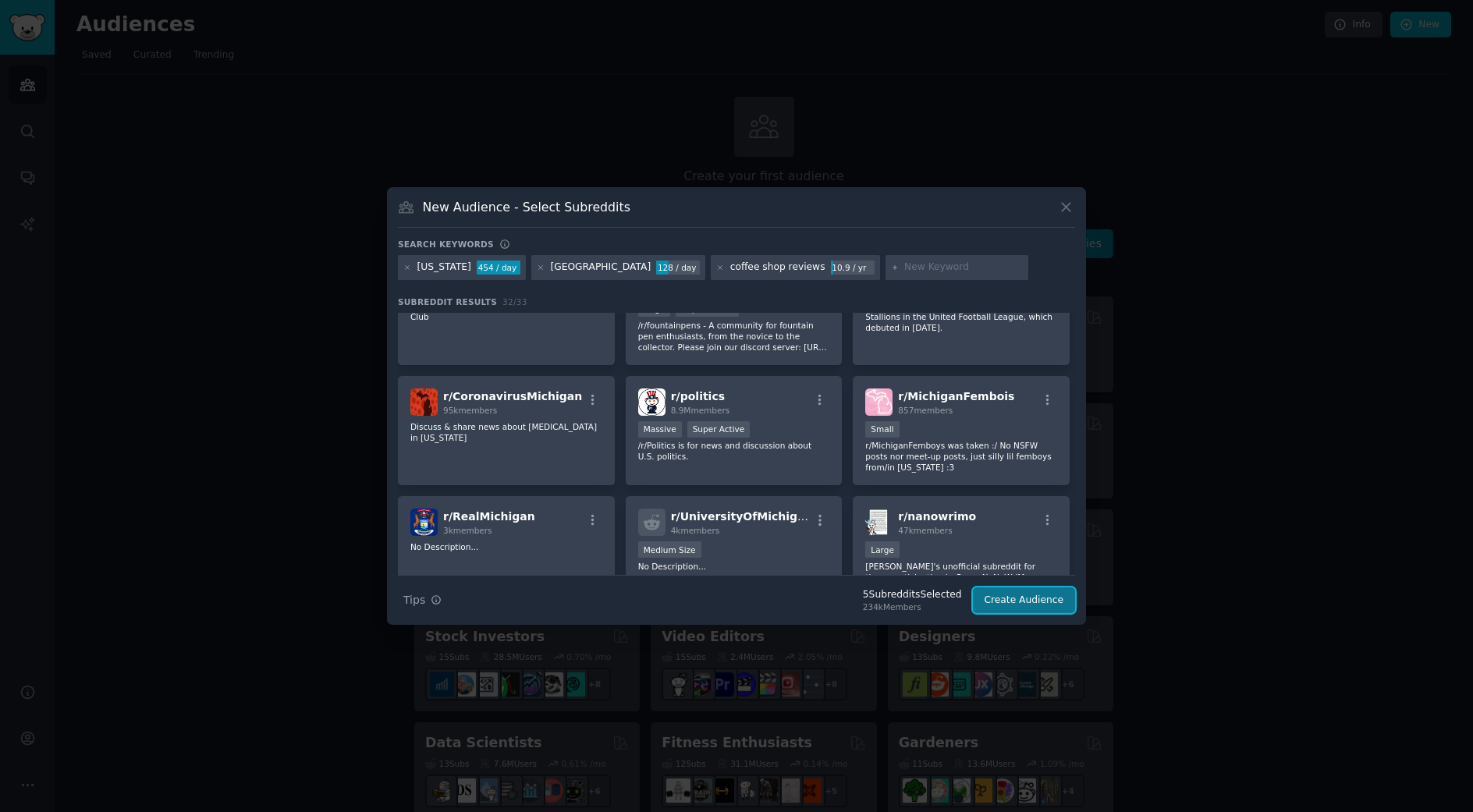
click at [1008, 600] on button "Create Audience" at bounding box center [1024, 600] width 103 height 27
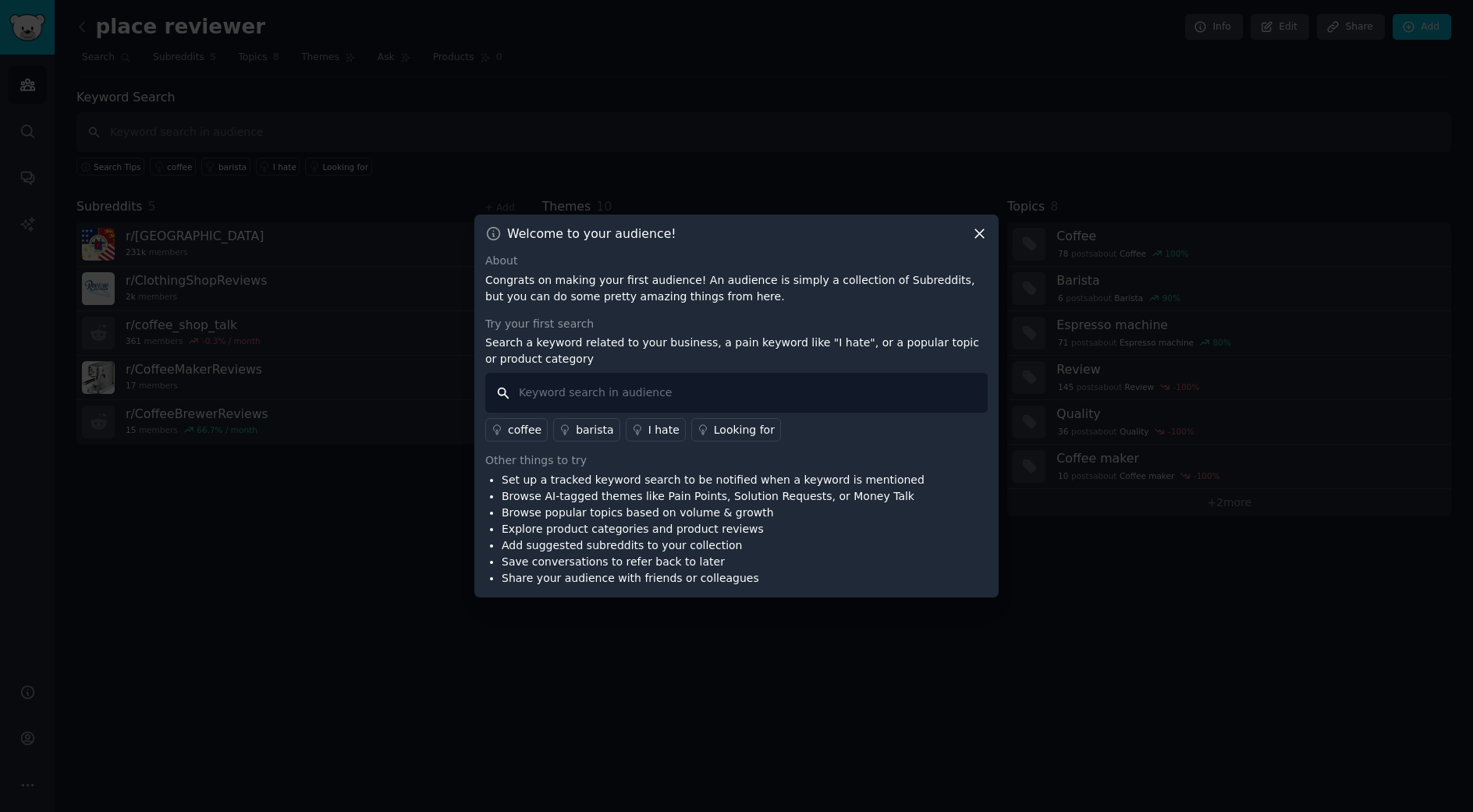
click at [630, 395] on input "text" at bounding box center [736, 392] width 502 height 40
type input "Birmingham roast"
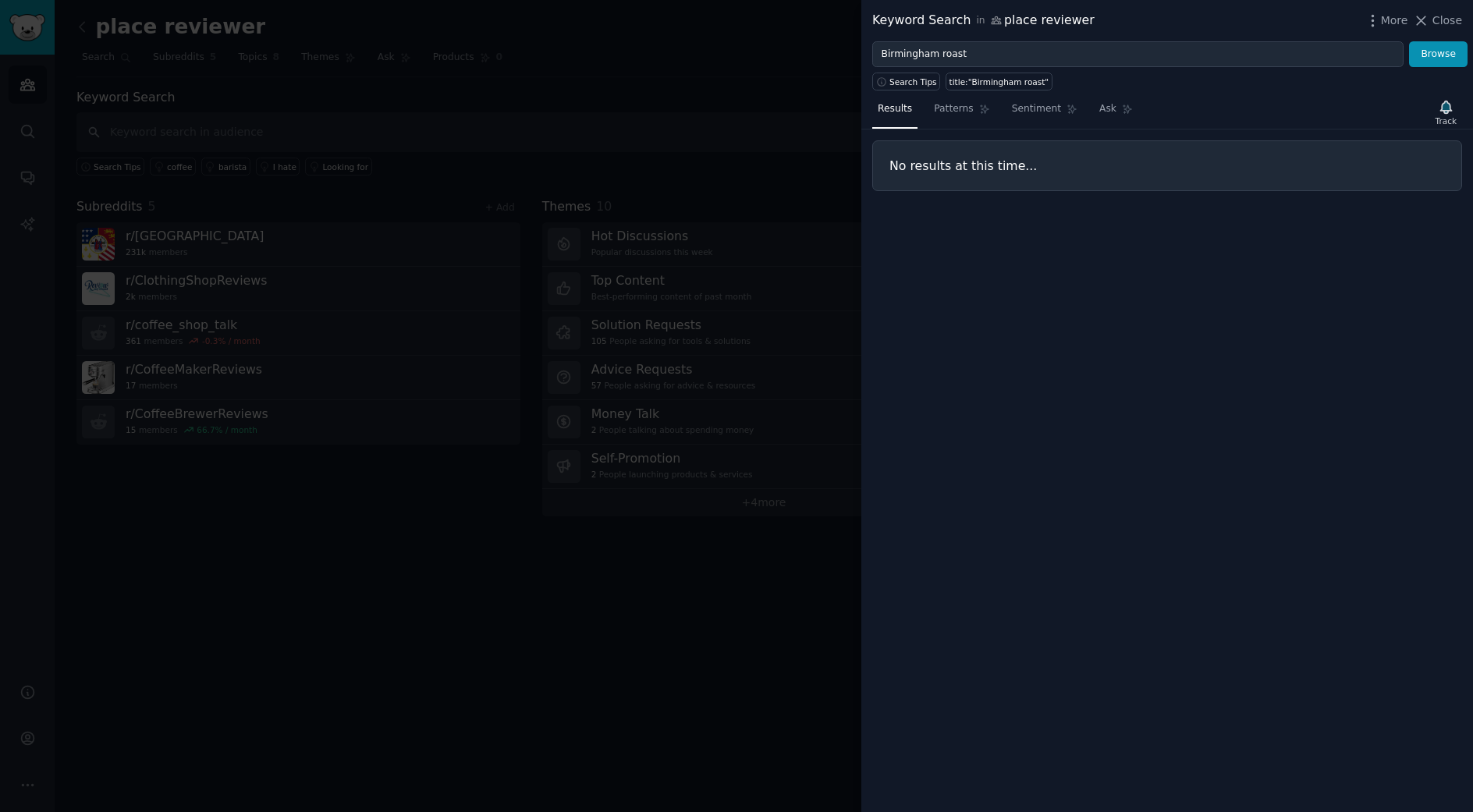
drag, startPoint x: 1449, startPoint y: 25, endPoint x: 1416, endPoint y: 43, distance: 37.6
click at [1449, 25] on span "Close" at bounding box center [1447, 20] width 29 height 16
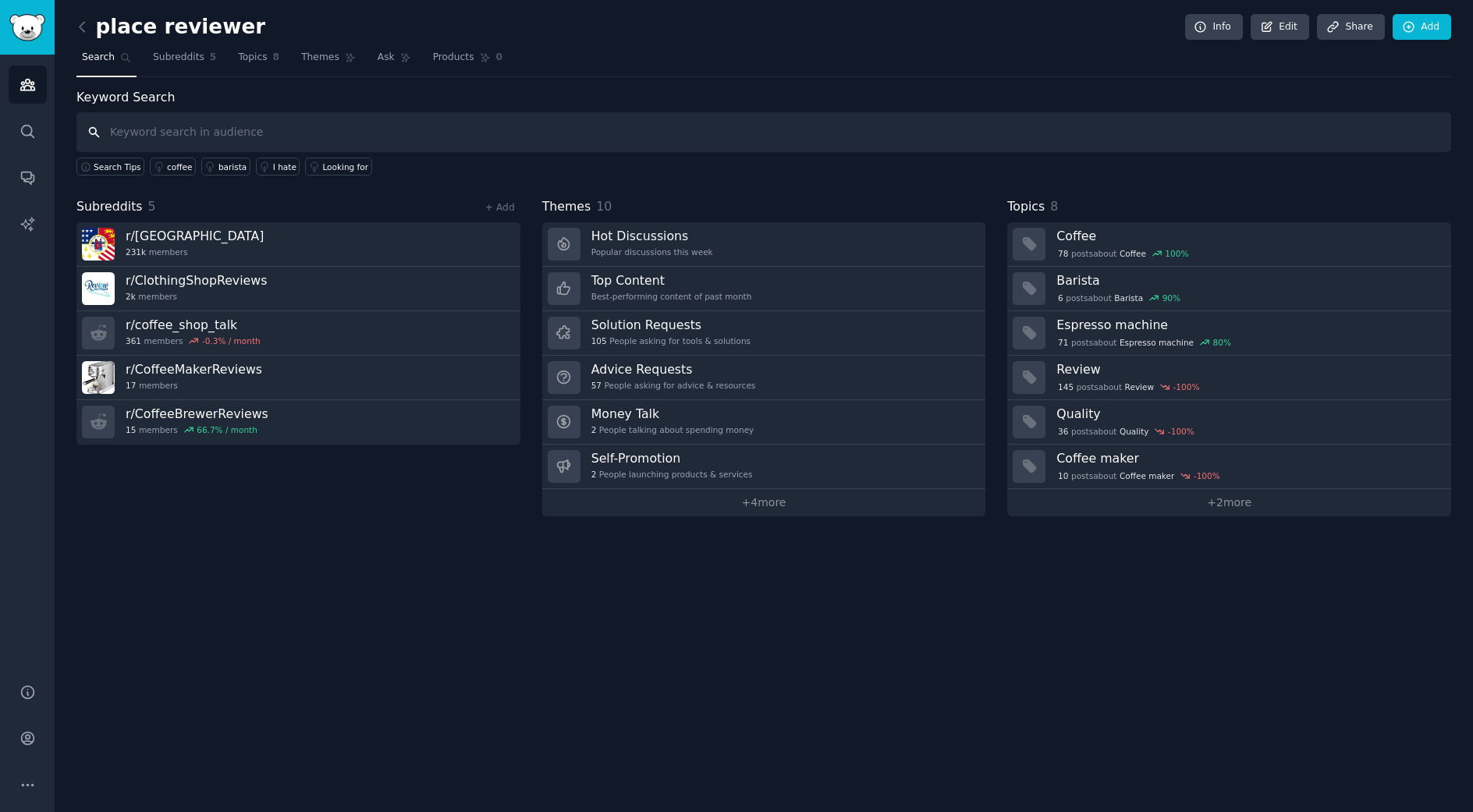
click at [259, 130] on input "text" at bounding box center [763, 132] width 1375 height 40
type input "Cannelle"
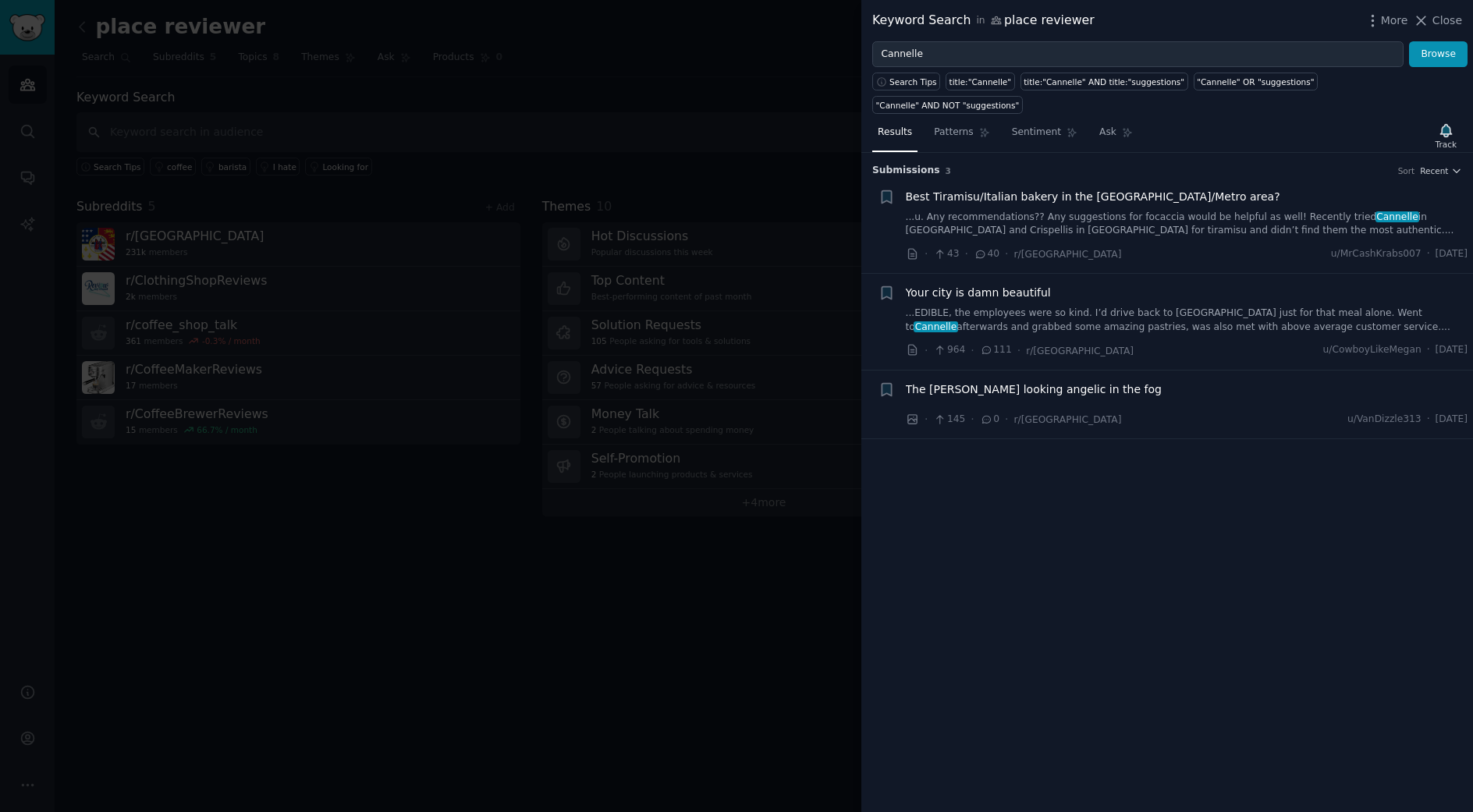
click at [1073, 217] on link "...u. Any recommendations?? Any suggestions for focaccia would be helpful as we…" at bounding box center [1187, 225] width 562 height 28
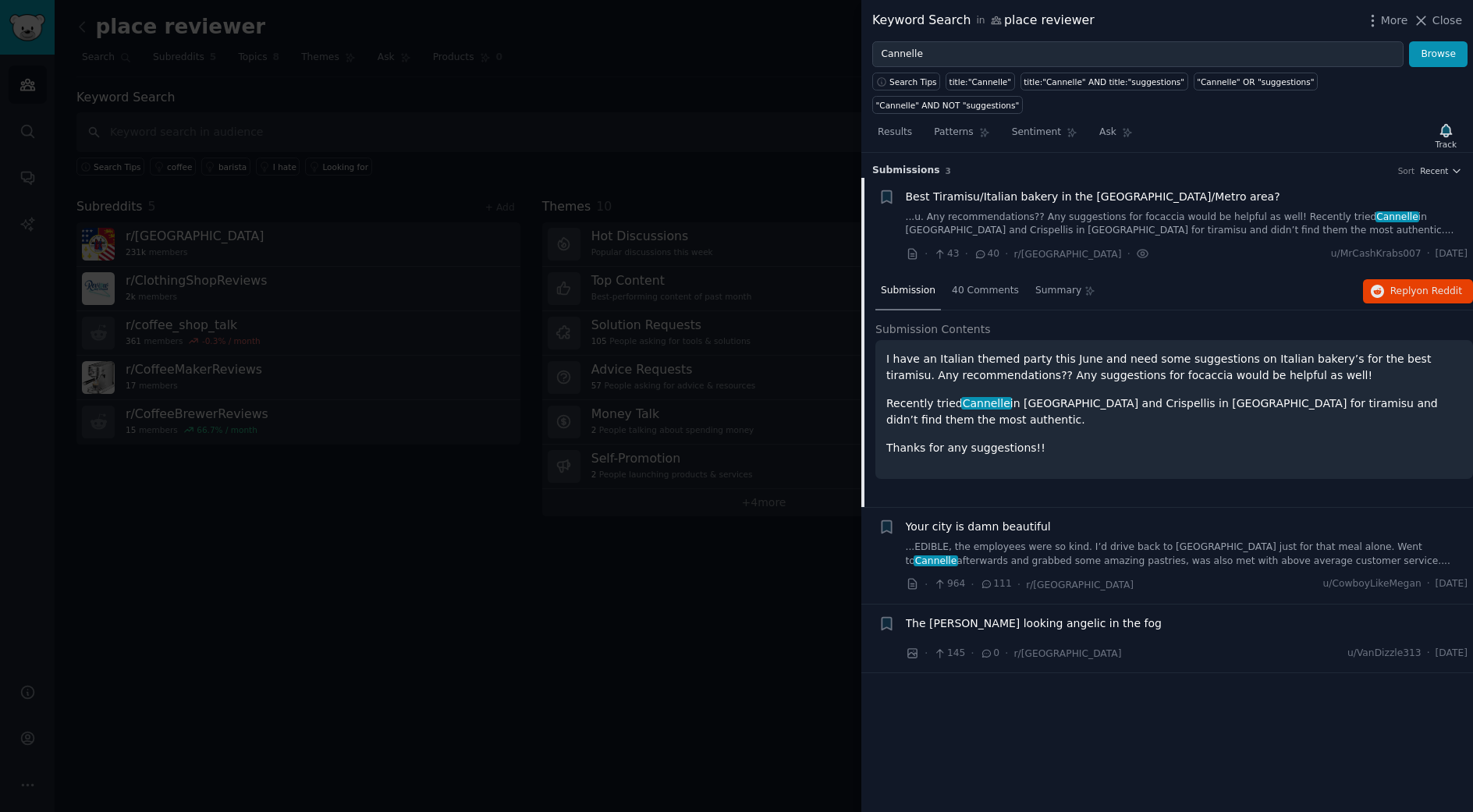
click at [990, 541] on link "...EDIBLE, the employees were so kind. I’d drive back to Detroit just for that …" at bounding box center [1187, 554] width 562 height 28
